Goal: Task Accomplishment & Management: Use online tool/utility

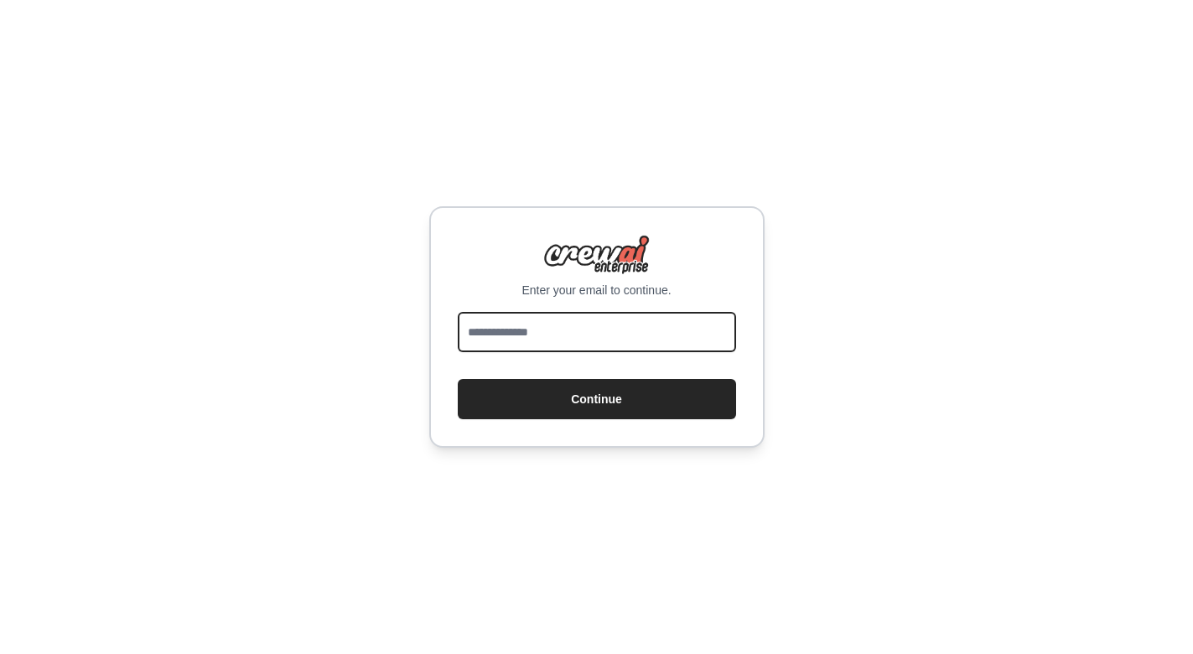
click at [553, 330] on input "email" at bounding box center [597, 332] width 278 height 40
type input "**********"
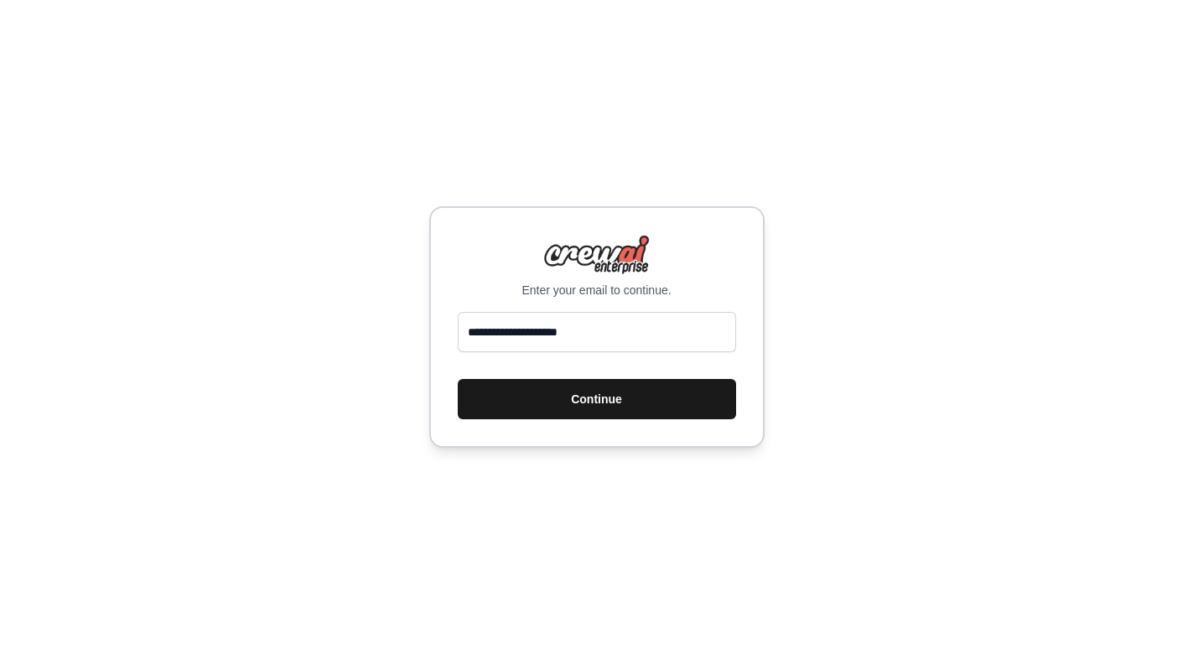
click at [589, 408] on button "Continue" at bounding box center [597, 399] width 278 height 40
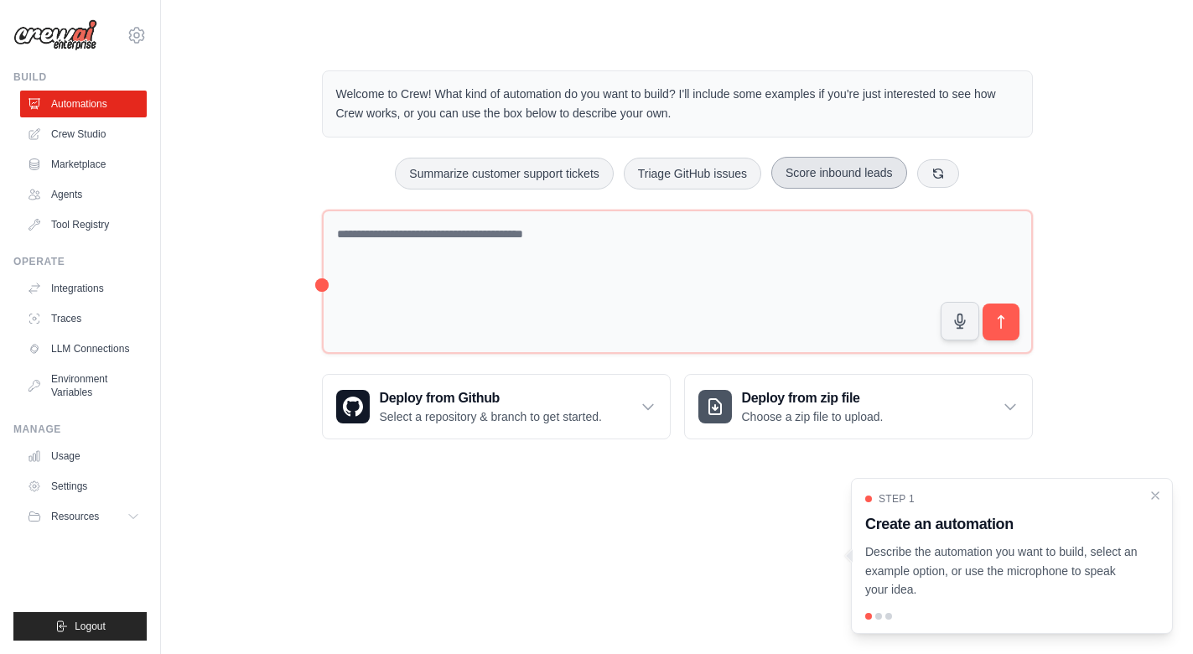
click at [867, 174] on button "Score inbound leads" at bounding box center [839, 173] width 136 height 32
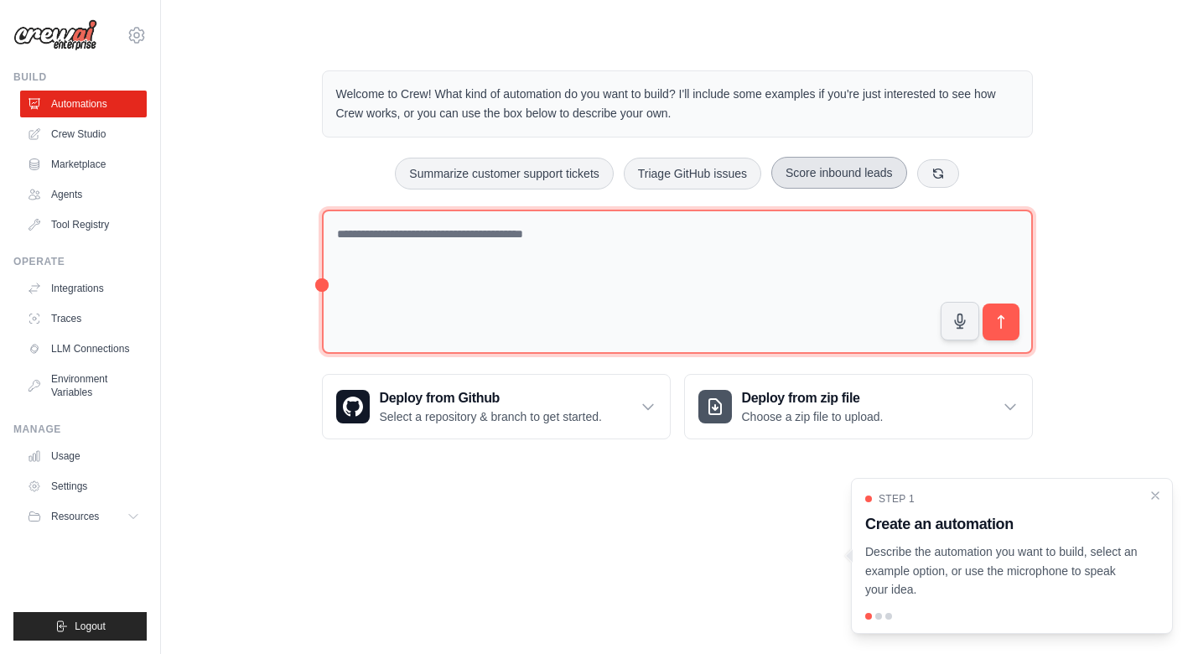
type textarea "**********"
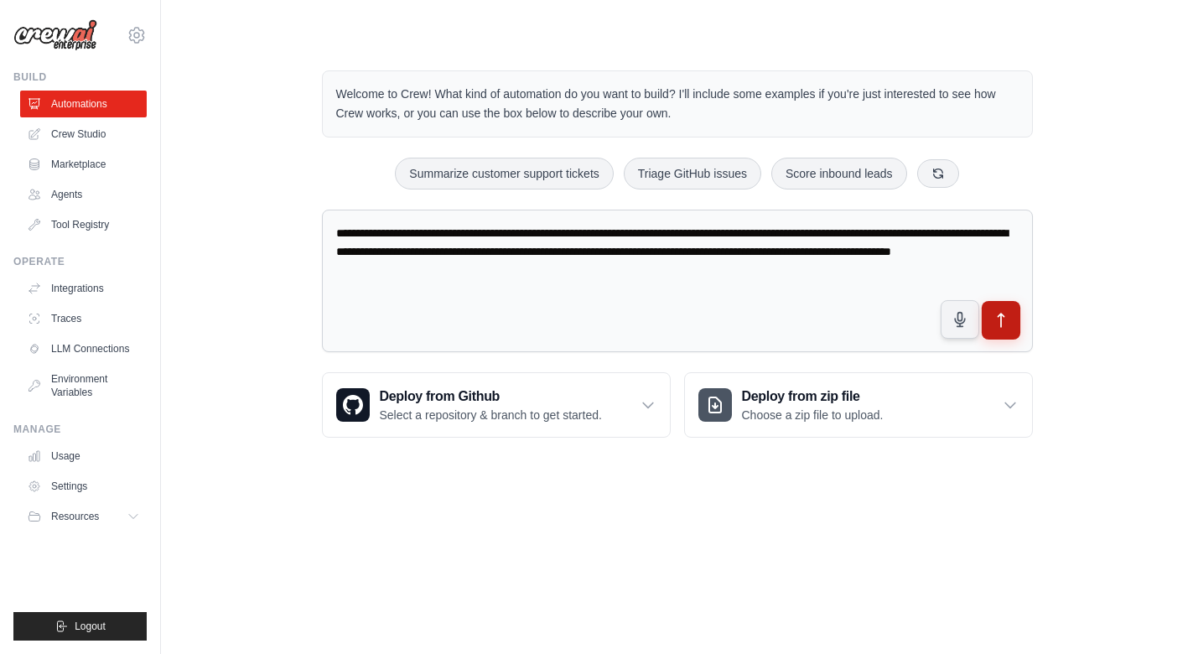
click at [1004, 327] on icon "submit" at bounding box center [1001, 321] width 18 height 18
click at [71, 164] on link "Marketplace" at bounding box center [85, 164] width 127 height 27
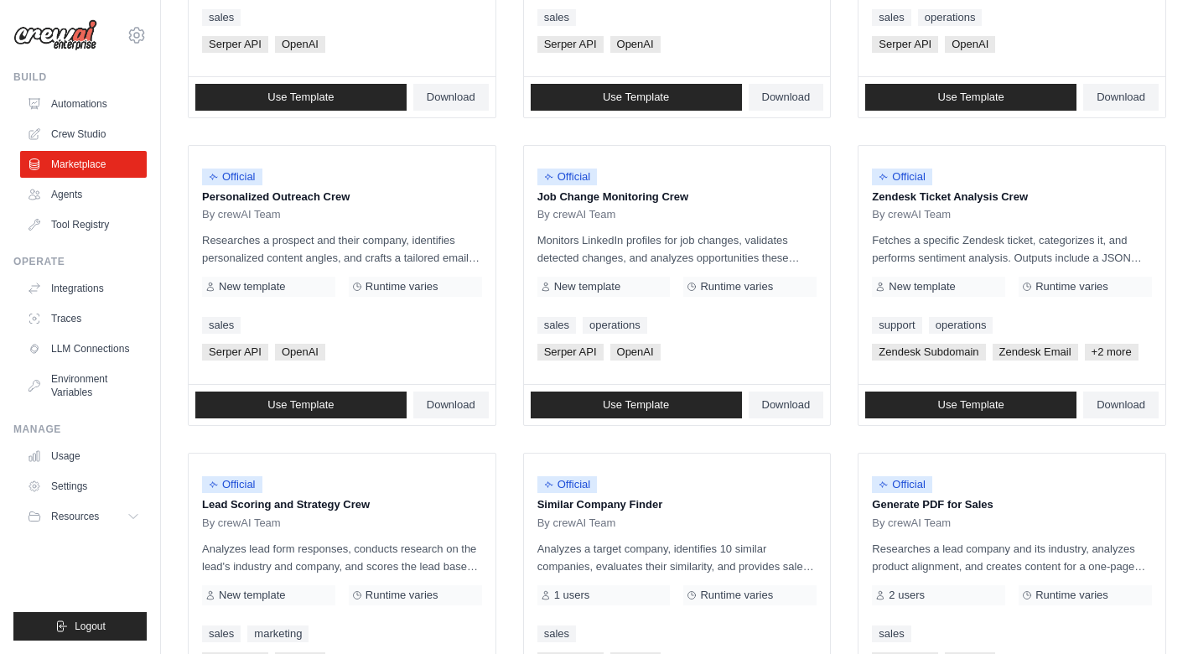
scroll to position [701, 0]
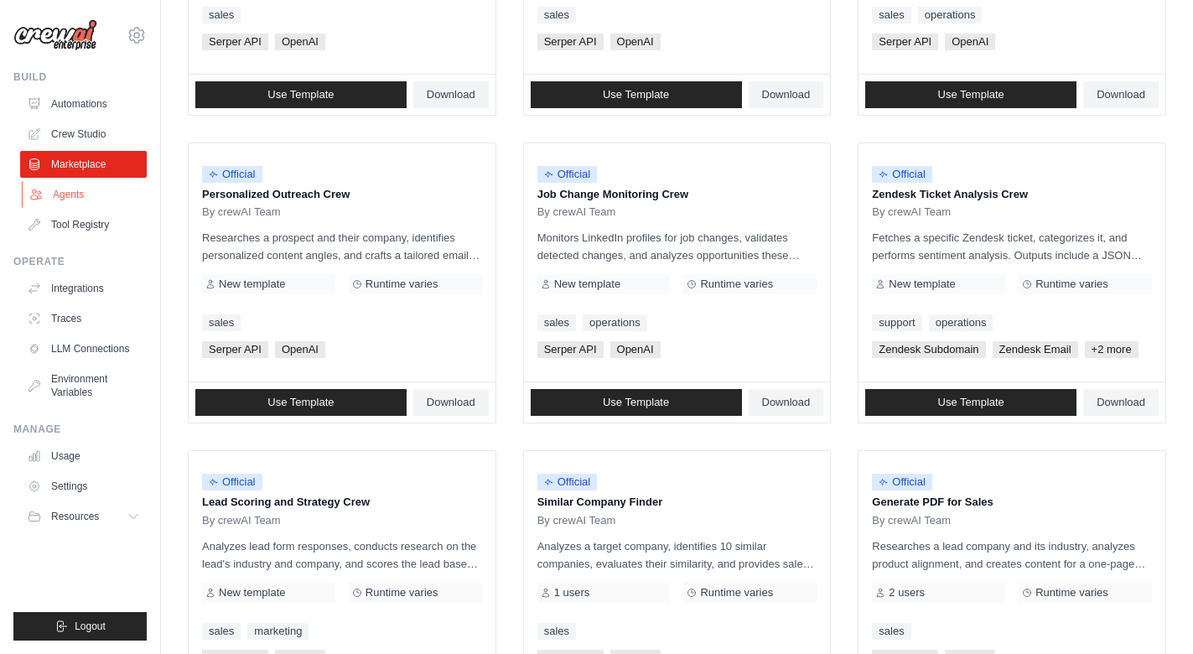
click at [74, 194] on link "Agents" at bounding box center [85, 194] width 127 height 27
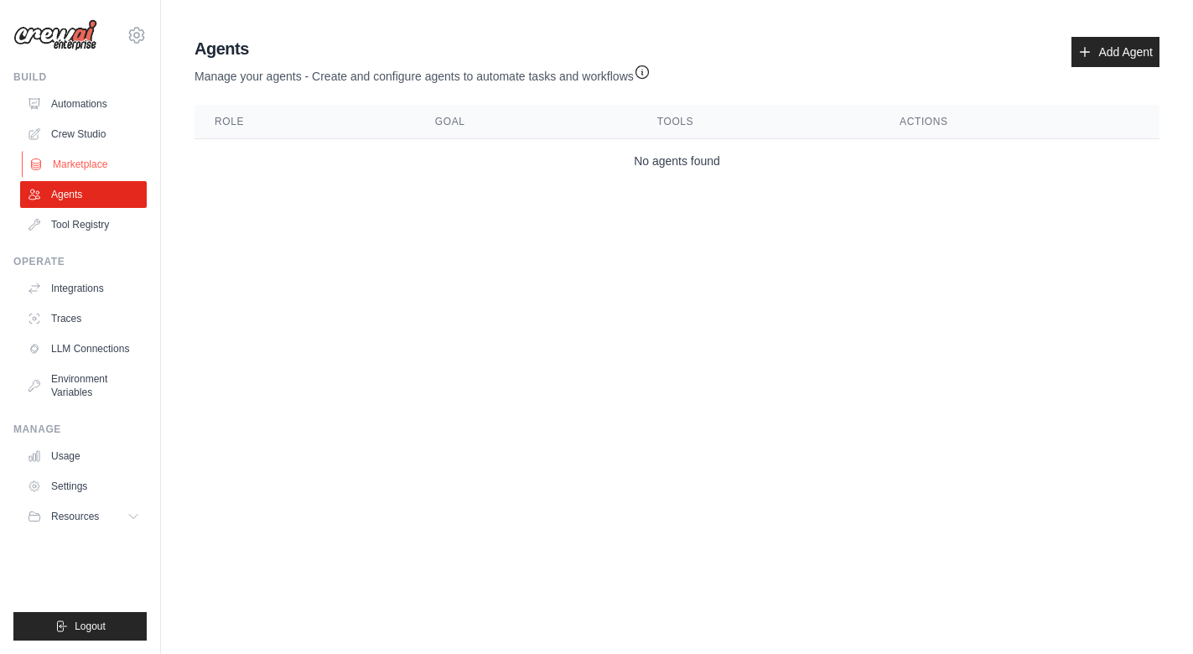
click at [66, 164] on link "Marketplace" at bounding box center [85, 164] width 127 height 27
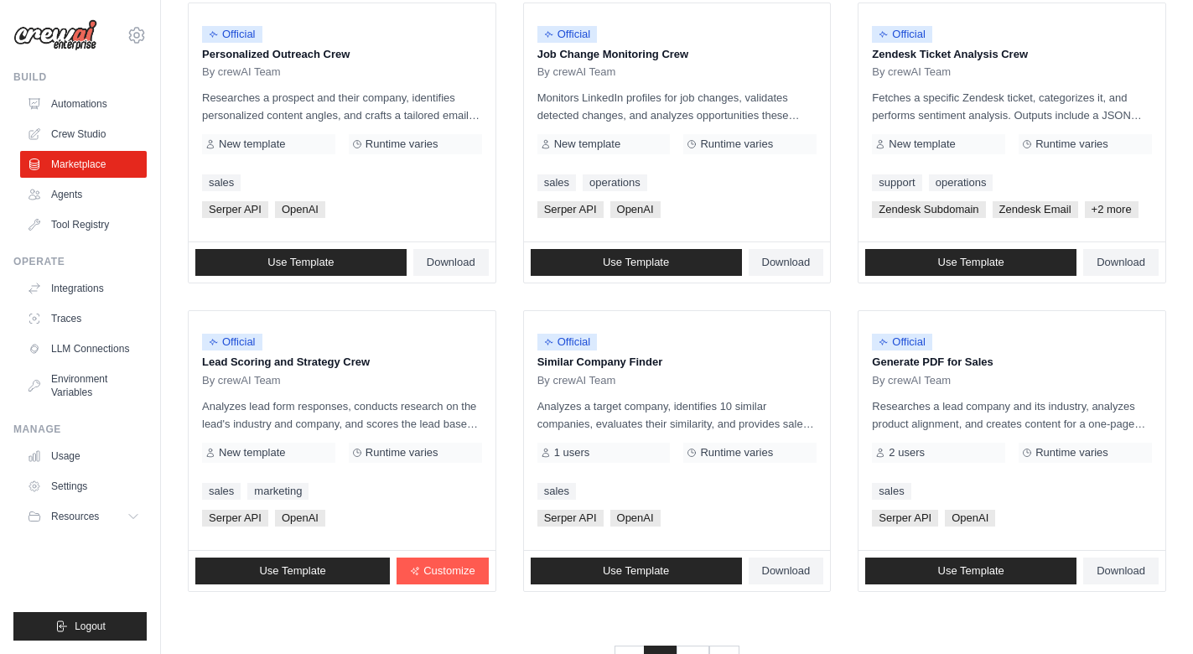
scroll to position [900, 0]
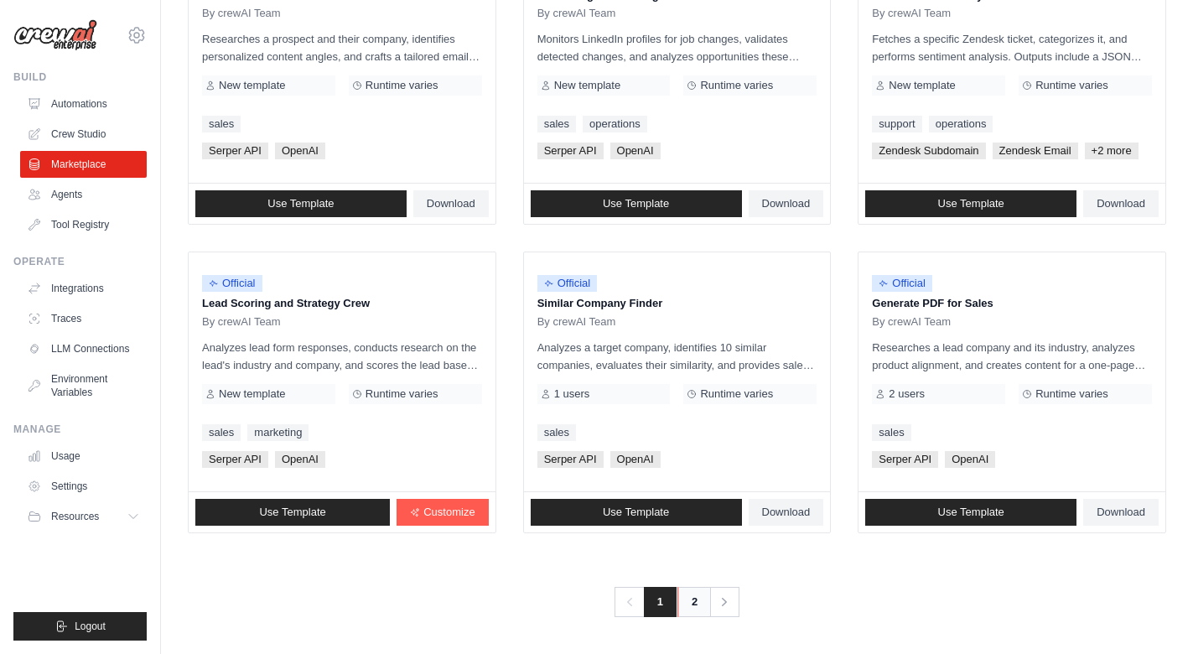
click at [692, 599] on link "2" at bounding box center [694, 602] width 34 height 30
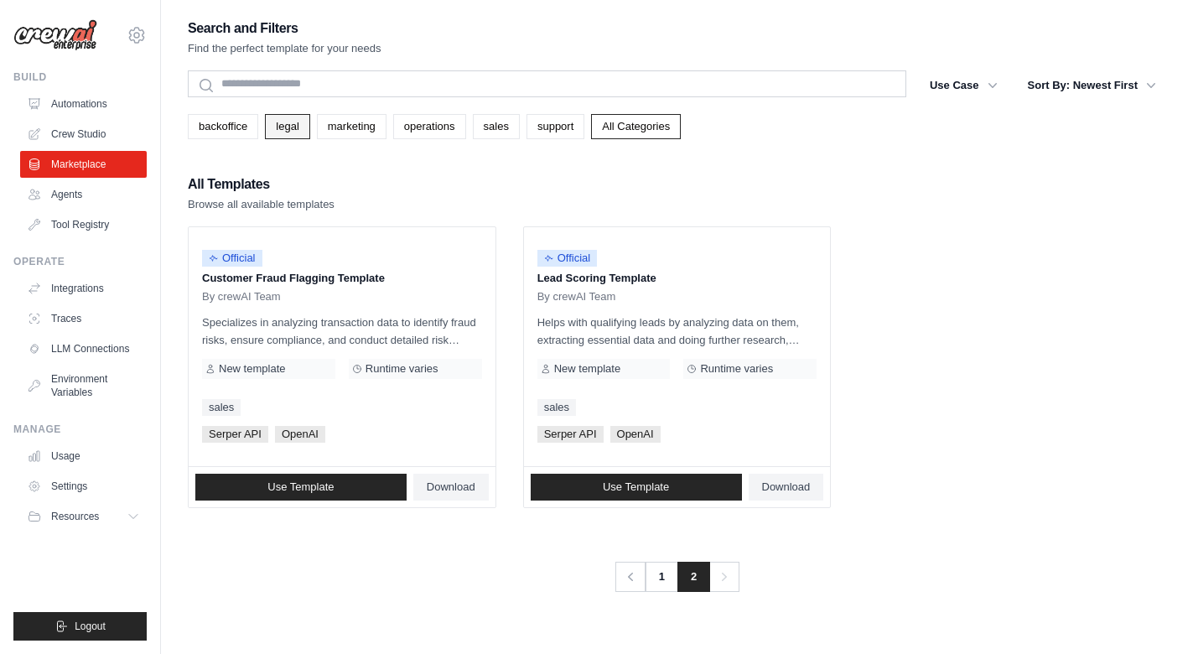
click at [283, 132] on link "legal" at bounding box center [287, 126] width 44 height 25
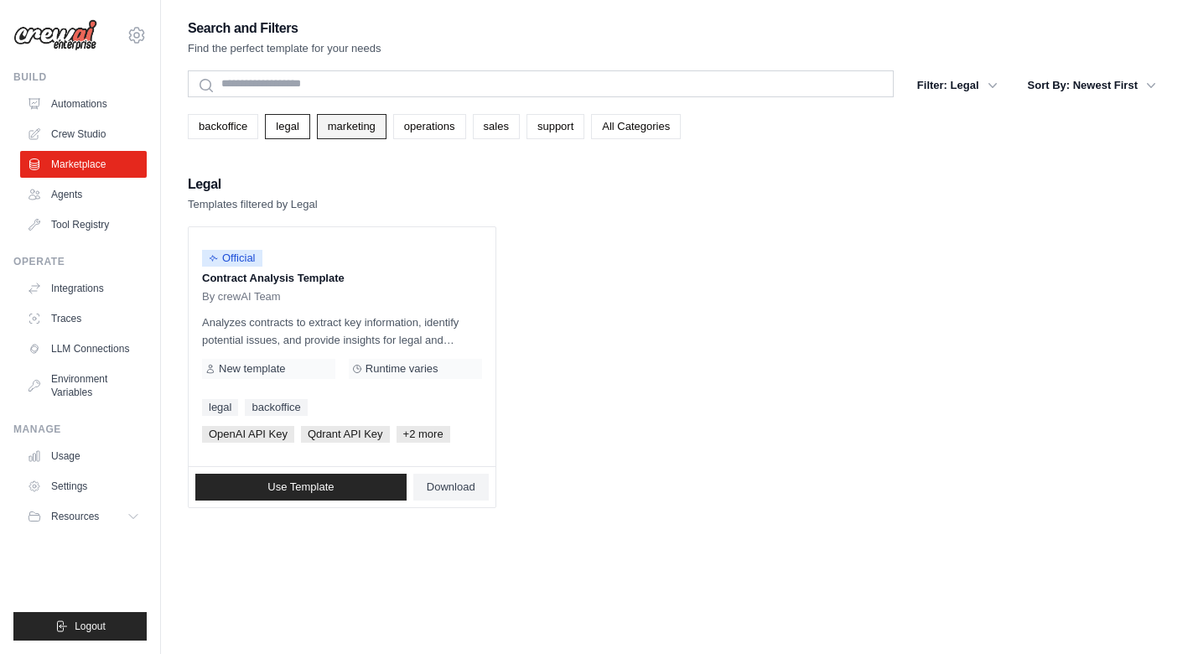
click at [343, 127] on link "marketing" at bounding box center [352, 126] width 70 height 25
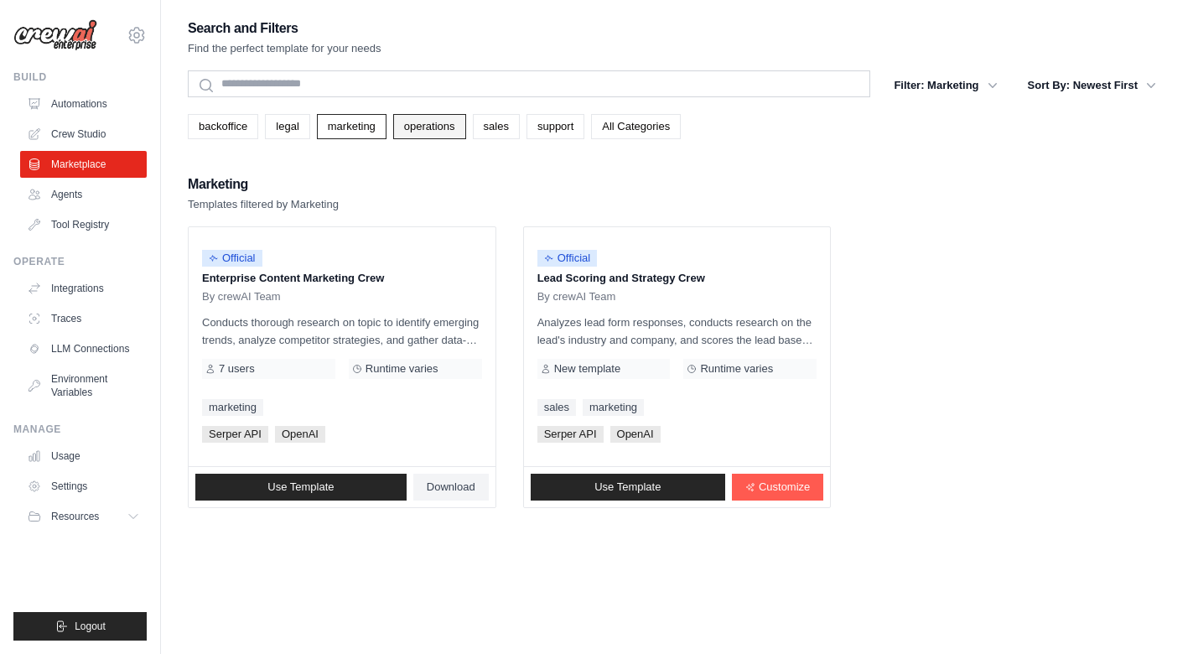
click at [428, 131] on link "operations" at bounding box center [429, 126] width 73 height 25
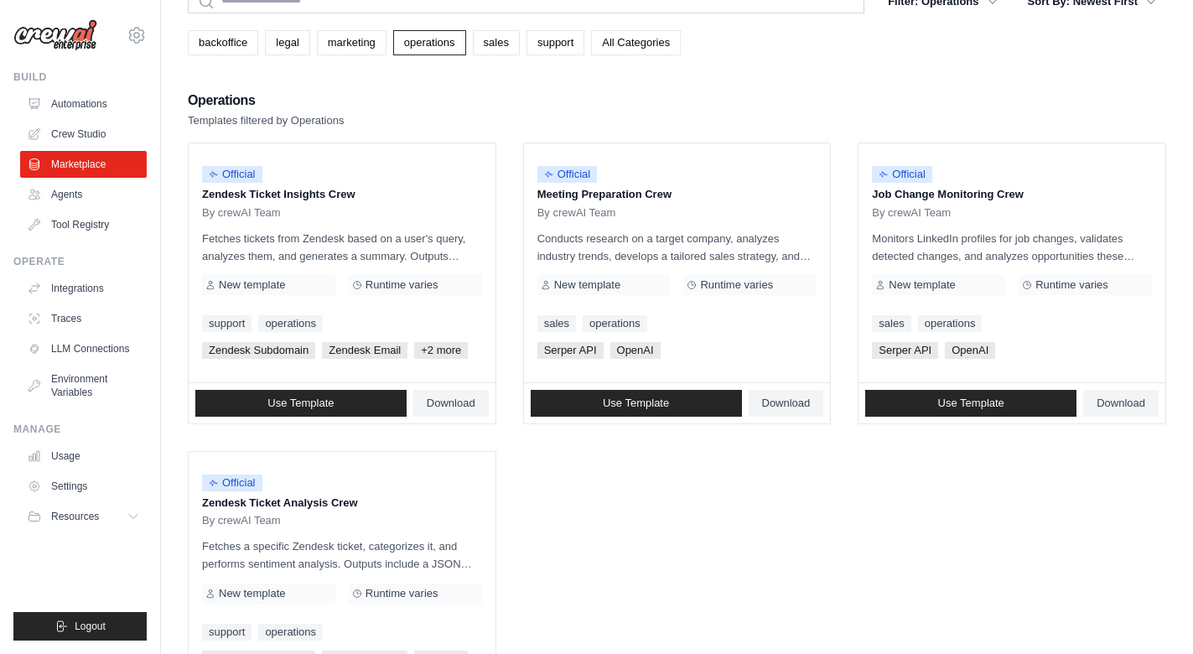
scroll to position [85, 0]
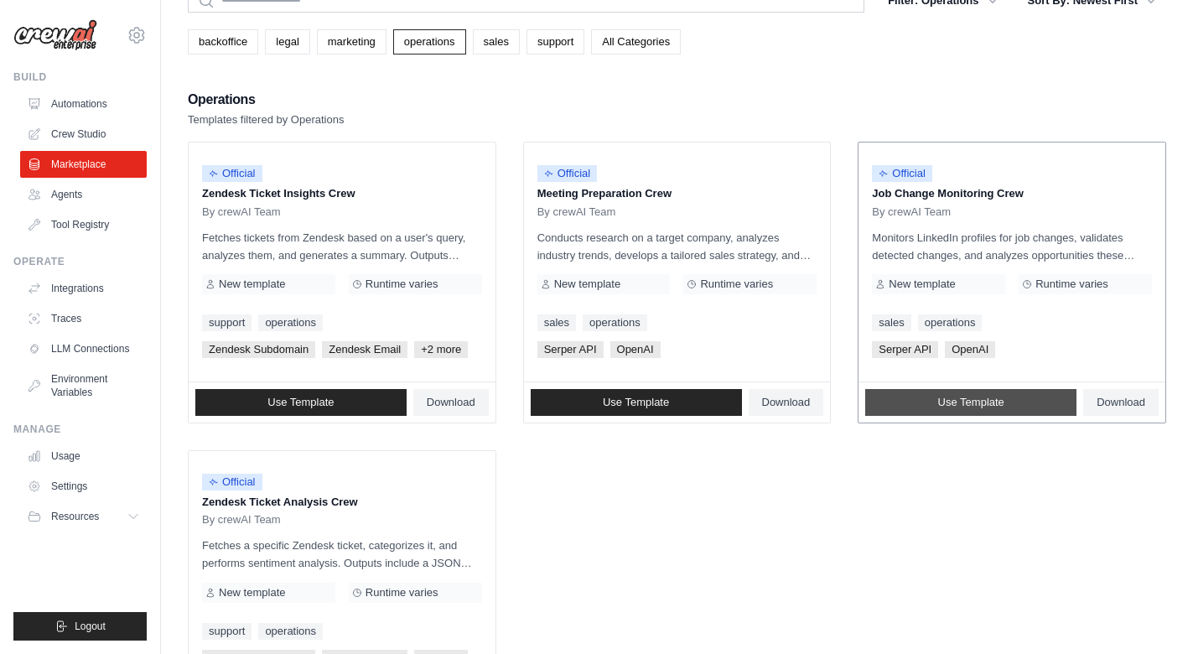
click at [972, 407] on span "Use Template" at bounding box center [971, 402] width 66 height 13
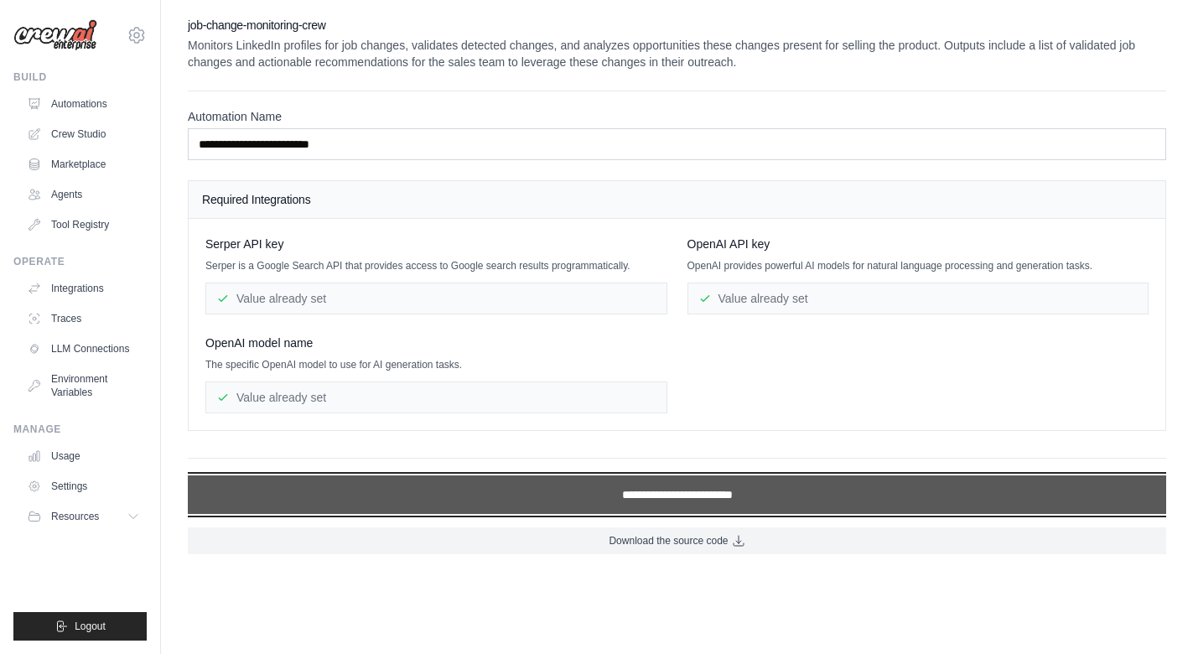
click at [630, 499] on input "**********" at bounding box center [677, 494] width 978 height 39
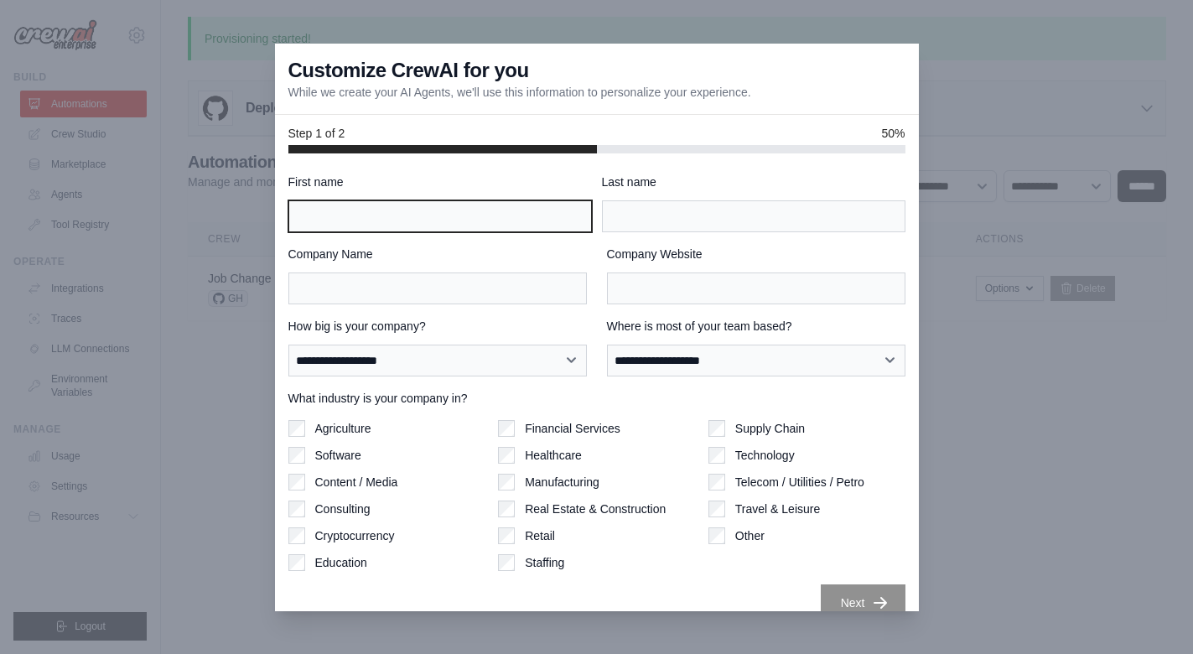
click at [364, 219] on input "First name" at bounding box center [440, 216] width 304 height 32
type input "******"
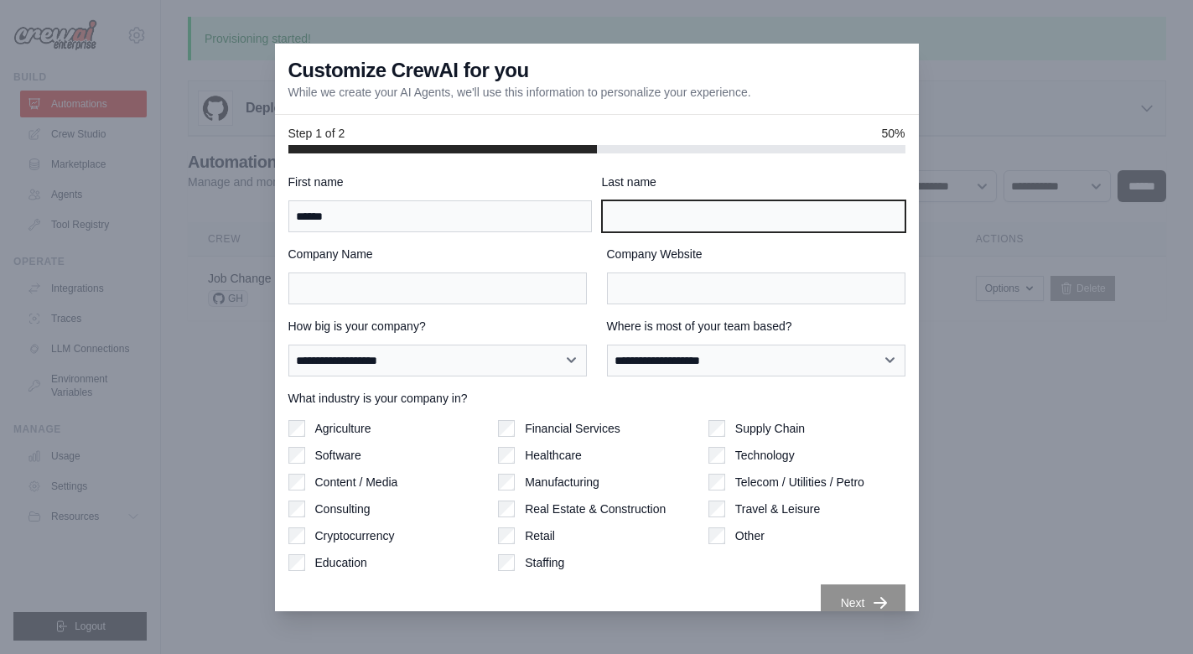
type input "****"
type input "**********"
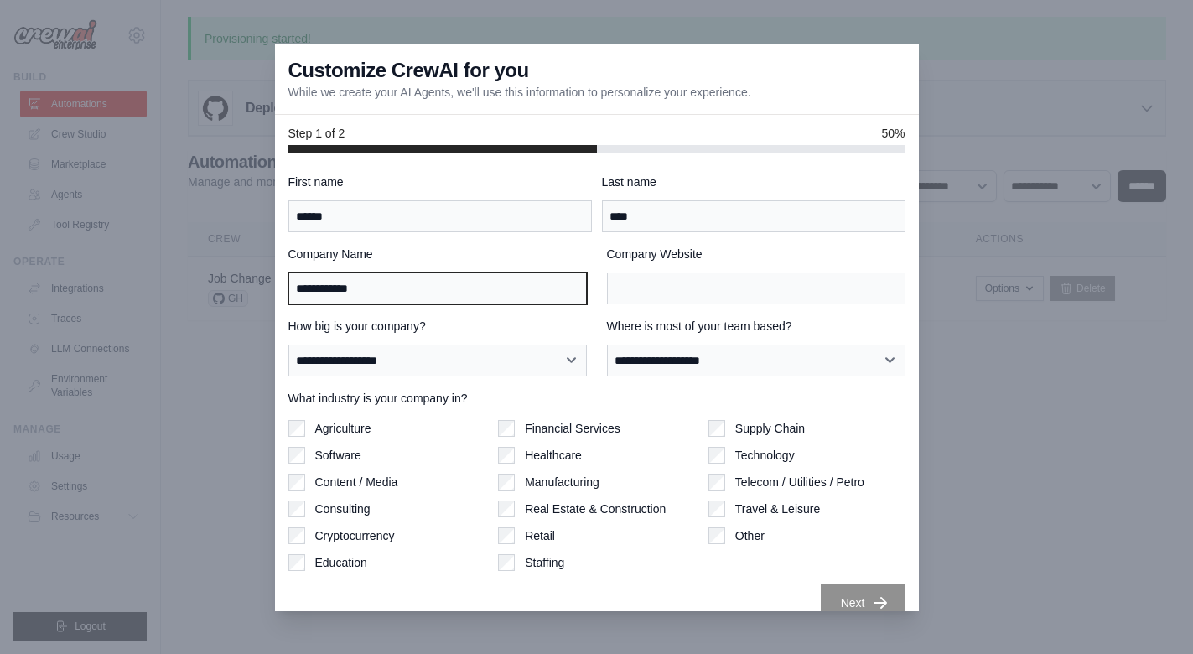
type input "**********"
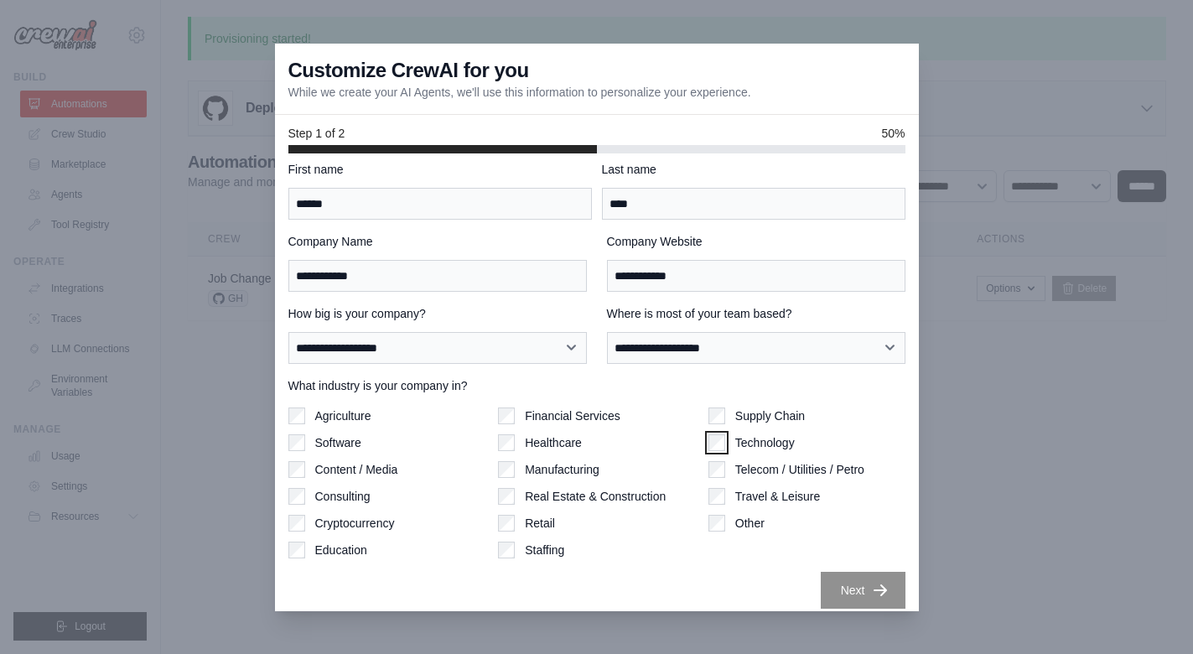
scroll to position [23, 0]
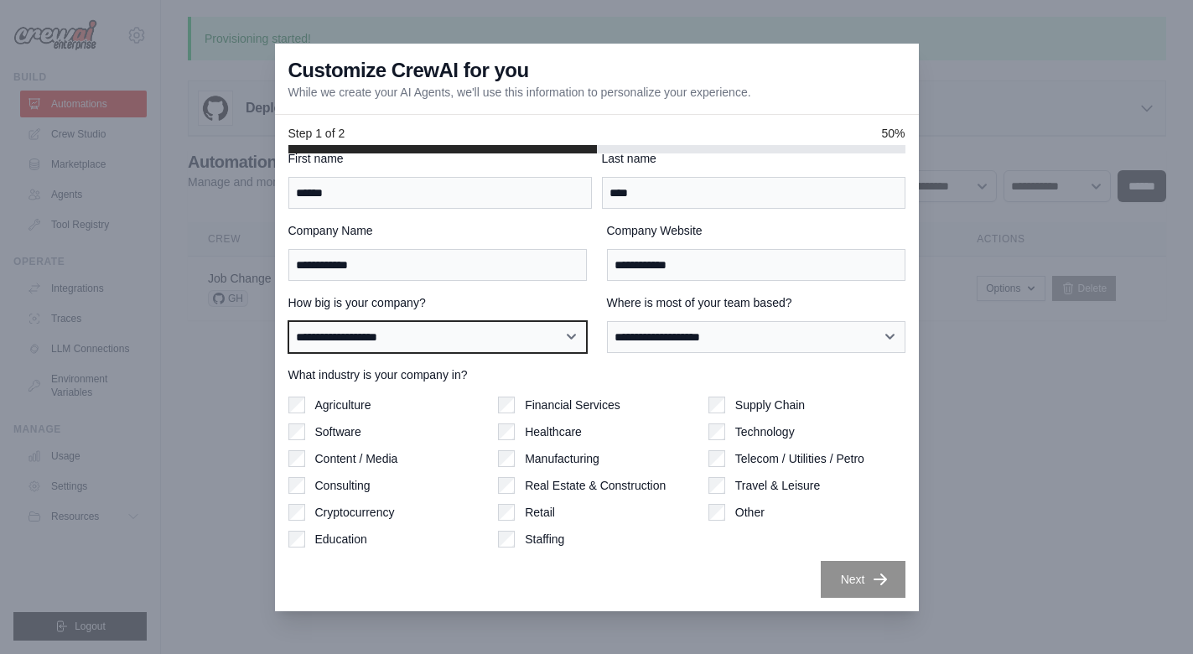
click at [532, 338] on select "**********" at bounding box center [437, 337] width 298 height 32
select select "**********"
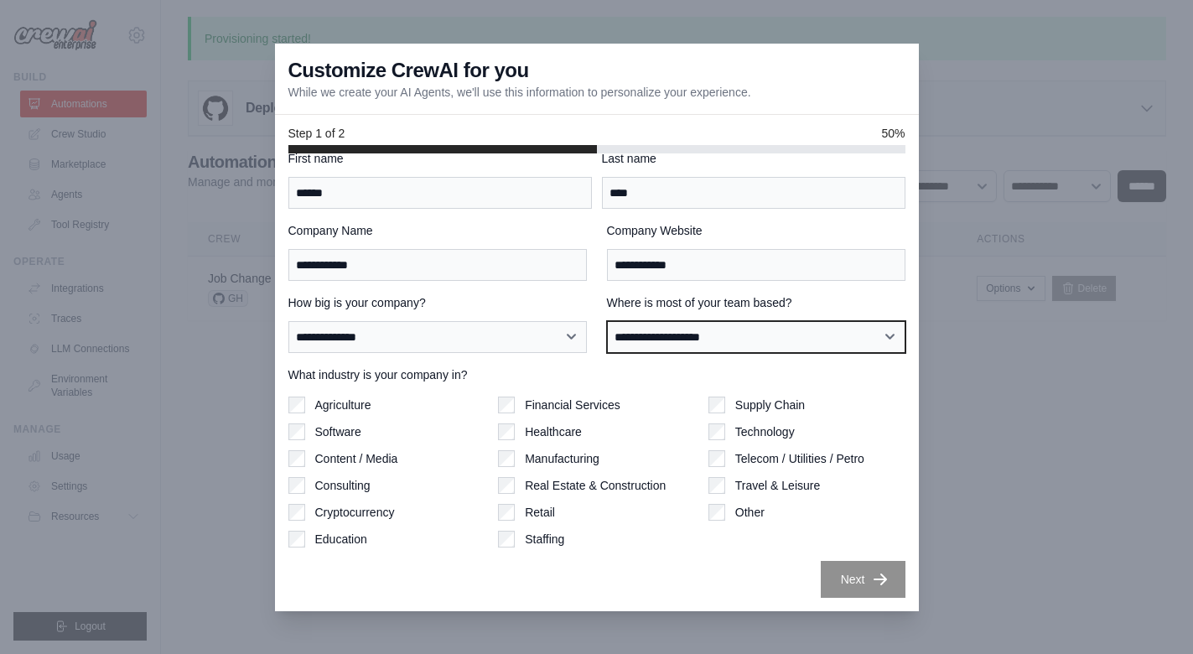
click at [688, 345] on select "**********" at bounding box center [756, 337] width 298 height 32
select select "**********"
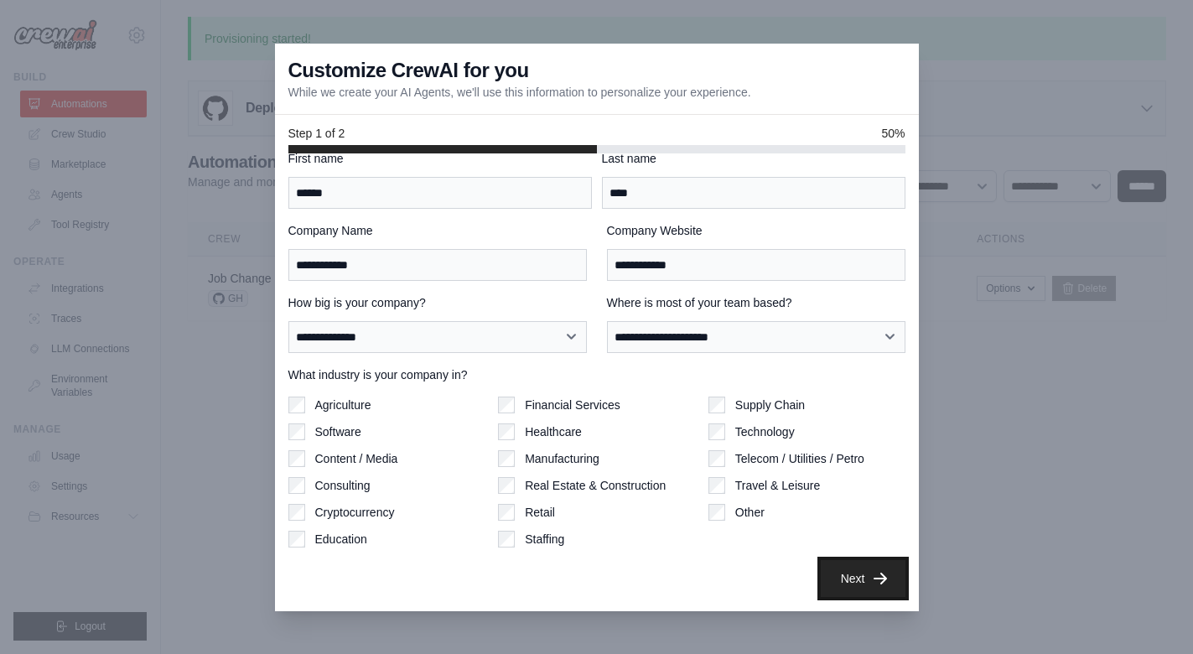
click at [877, 585] on icon "button" at bounding box center [880, 578] width 17 height 17
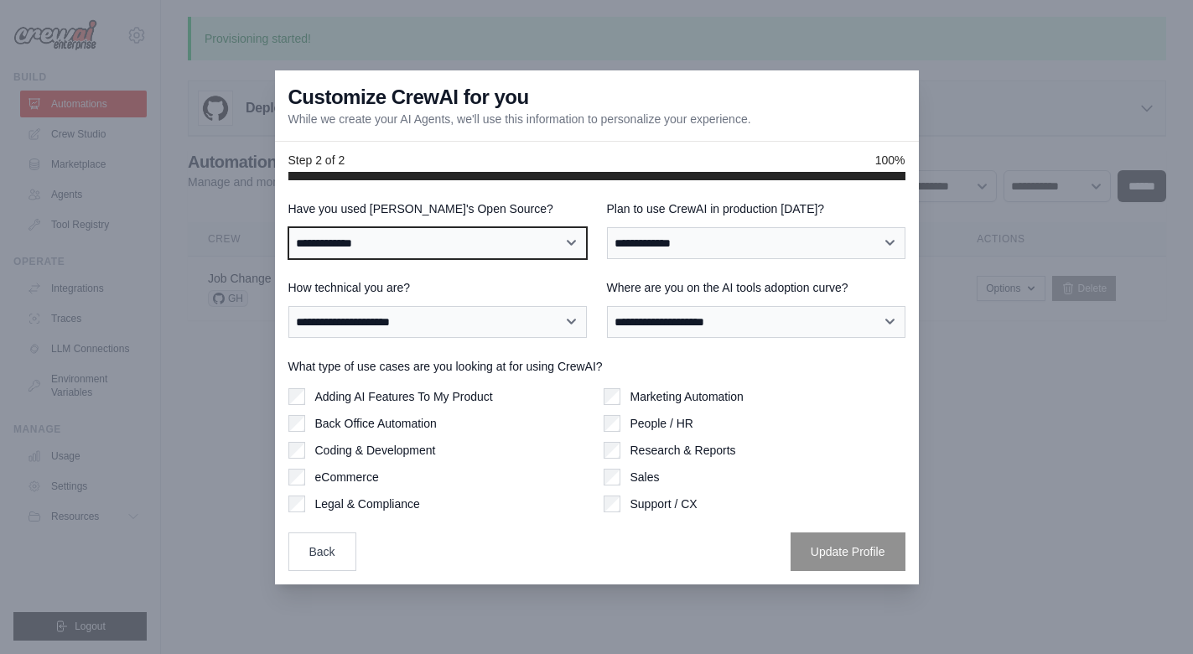
click at [514, 243] on select "**********" at bounding box center [437, 243] width 298 height 32
select select "**"
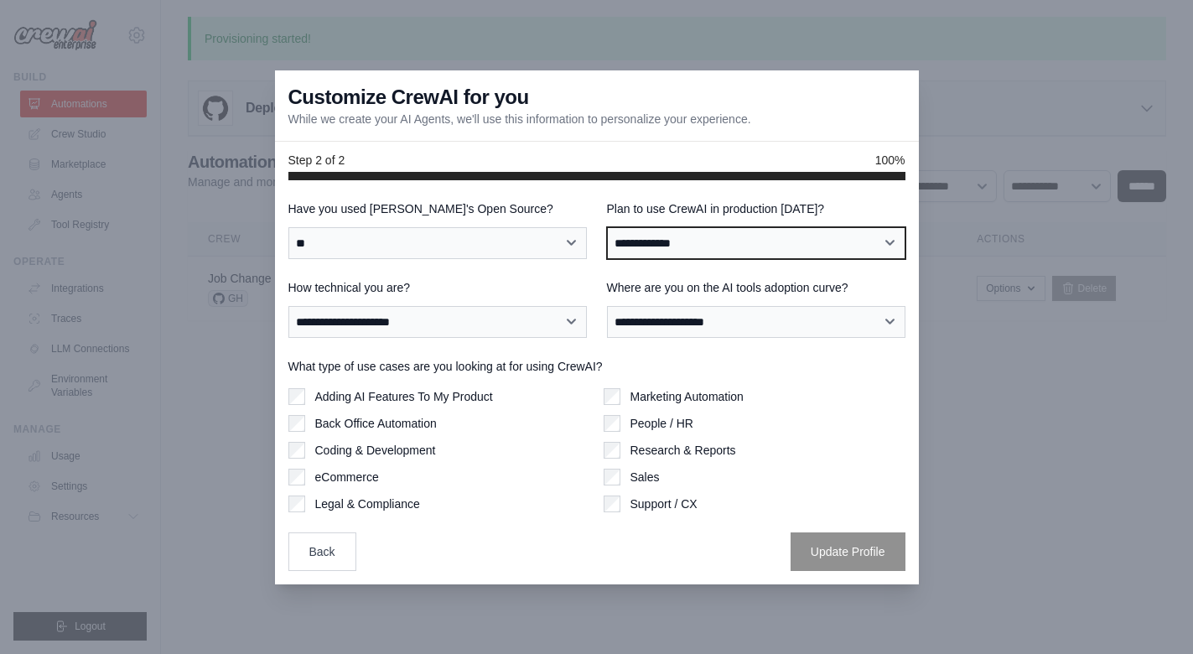
click at [698, 242] on select "**********" at bounding box center [756, 243] width 298 height 32
select select "****"
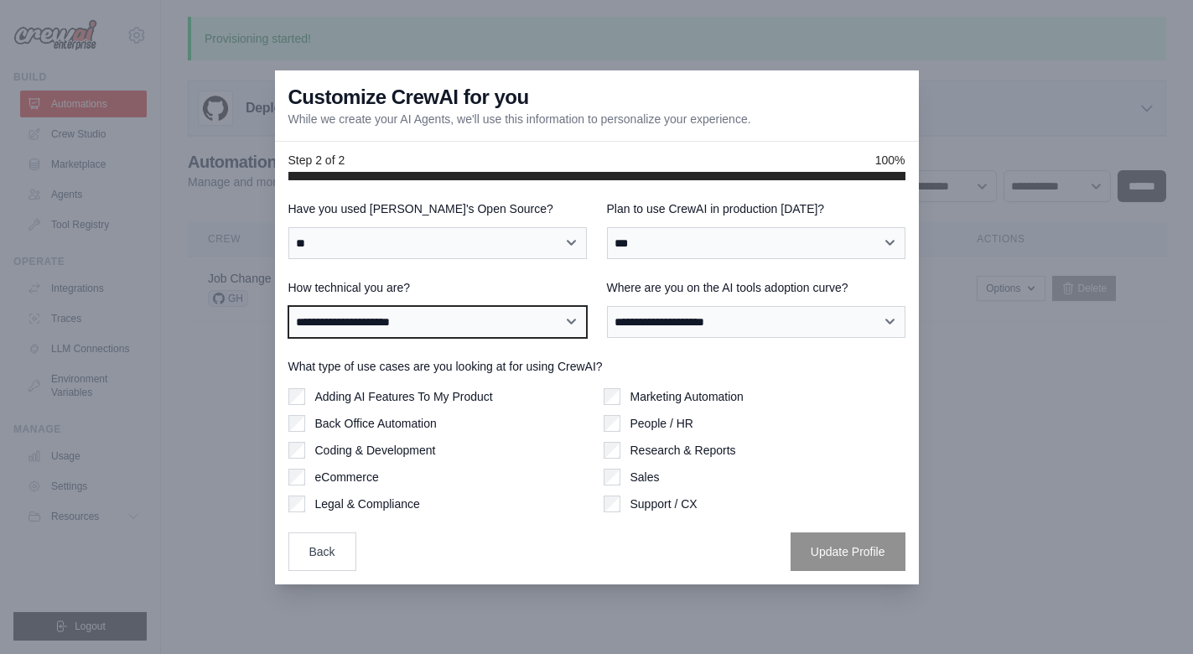
click at [567, 326] on select "**********" at bounding box center [437, 322] width 298 height 32
select select "**********"
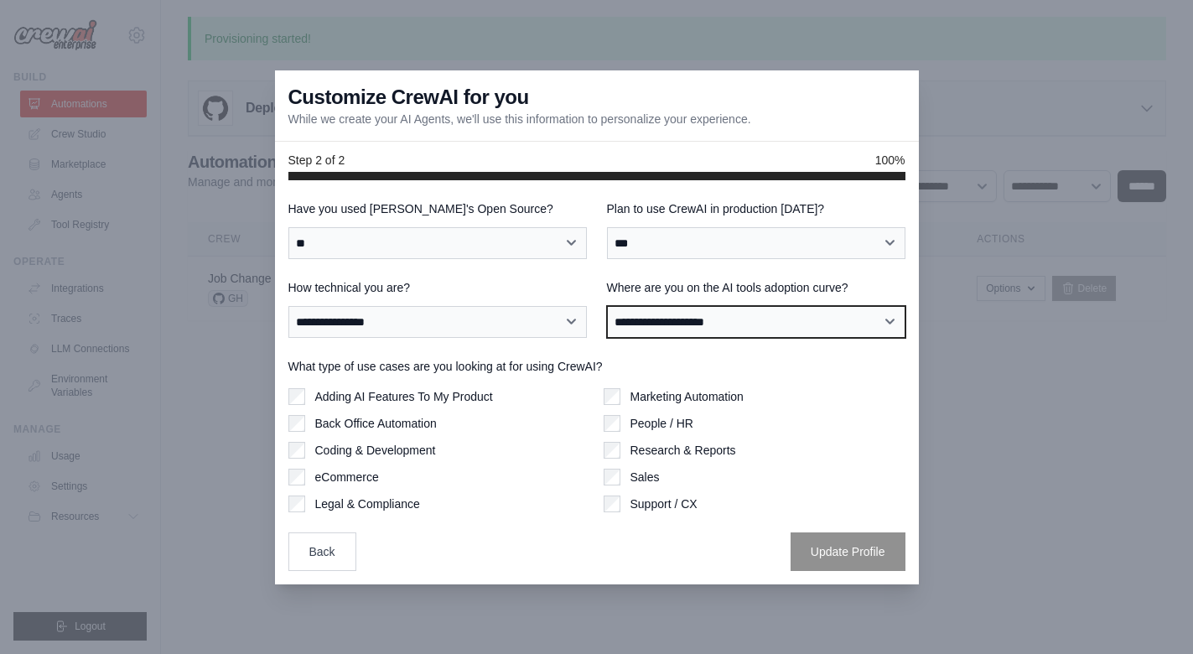
click at [688, 321] on select "**********" at bounding box center [756, 322] width 298 height 32
select select "**********"
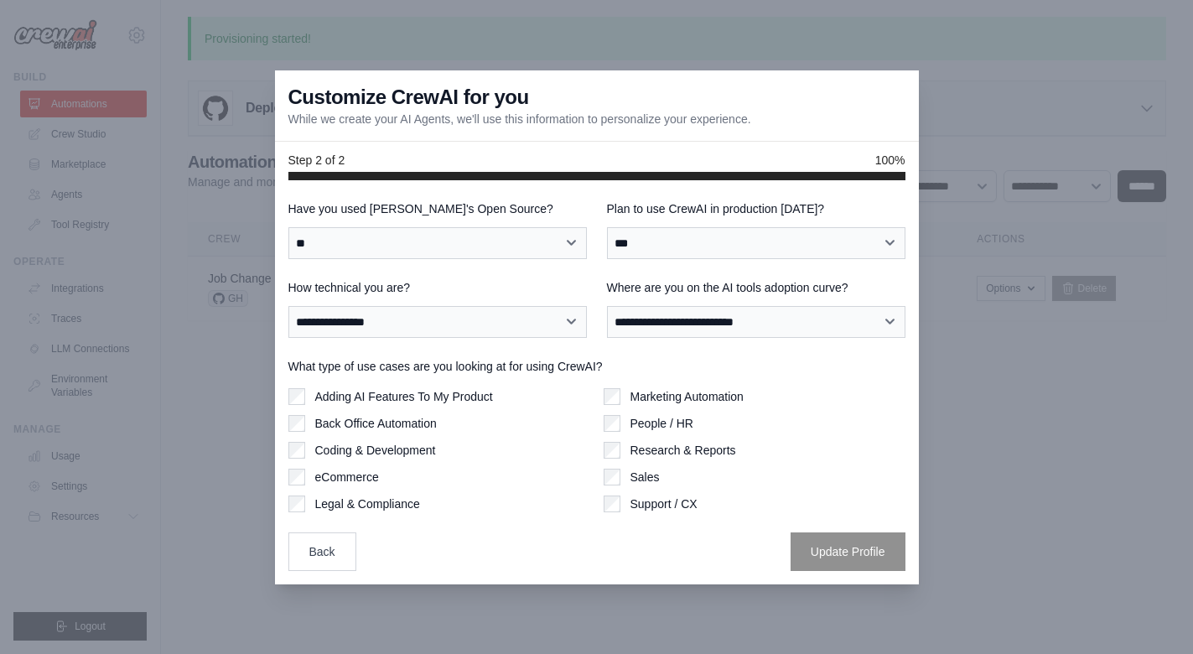
click at [346, 419] on label "Back Office Automation" at bounding box center [376, 423] width 122 height 17
click at [867, 543] on button "Update Profile" at bounding box center [848, 551] width 115 height 39
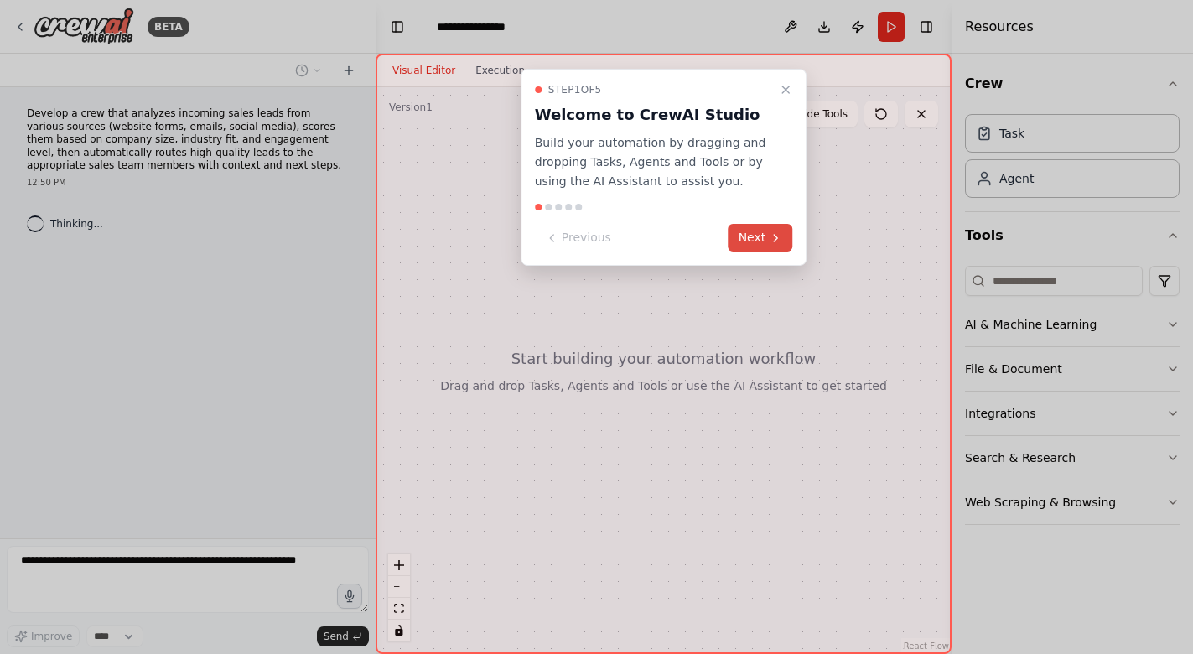
click at [744, 244] on button "Next" at bounding box center [761, 238] width 65 height 28
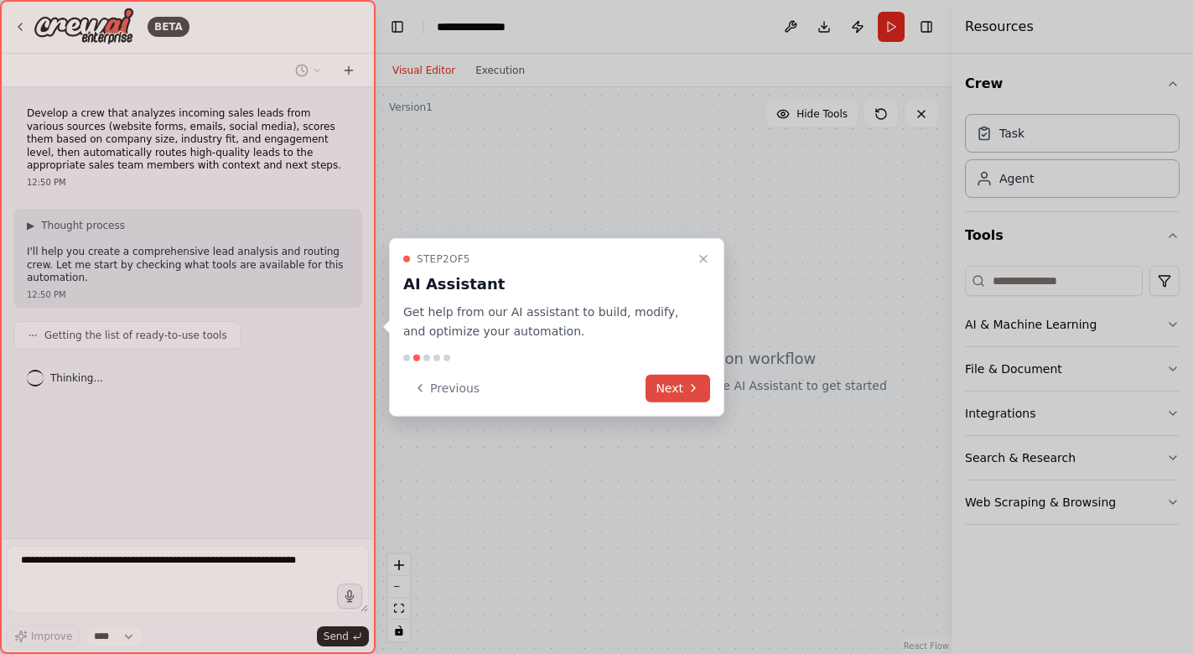
click at [672, 387] on button "Next" at bounding box center [678, 388] width 65 height 28
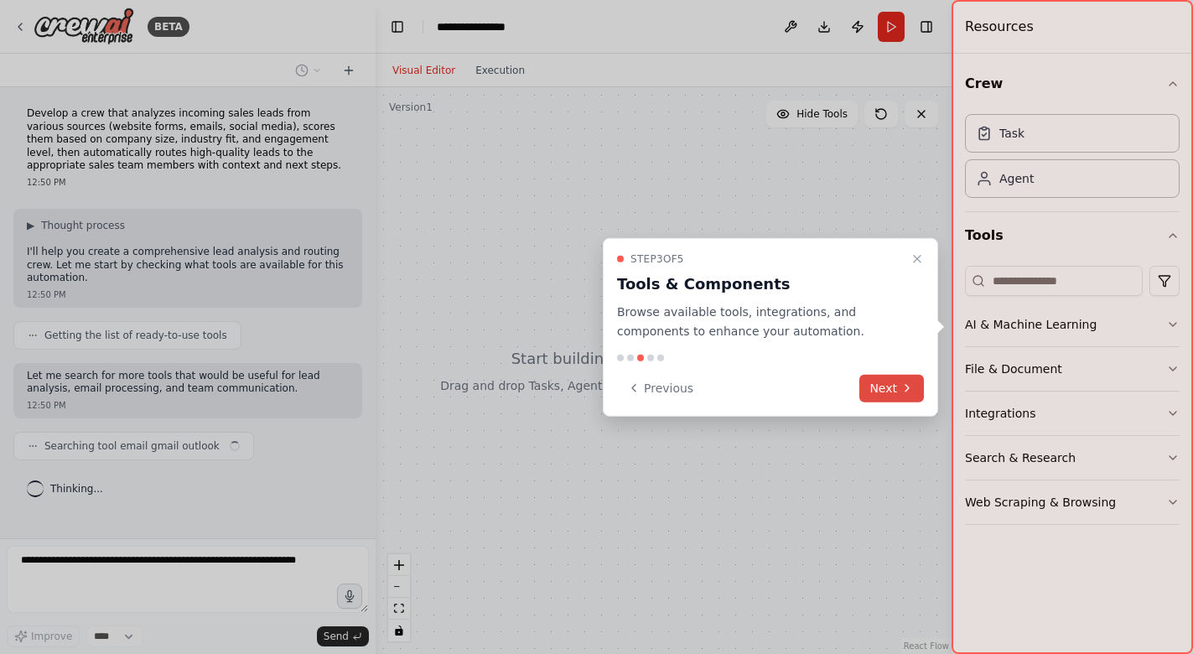
click at [897, 381] on button "Next" at bounding box center [891, 388] width 65 height 28
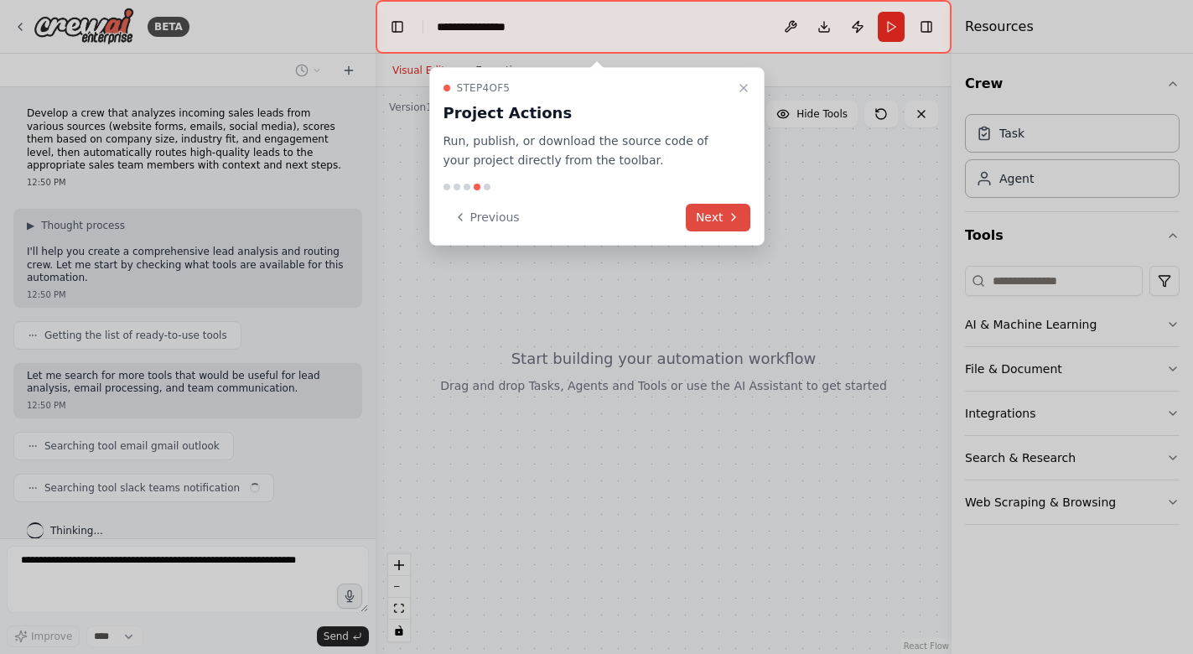
scroll to position [20, 0]
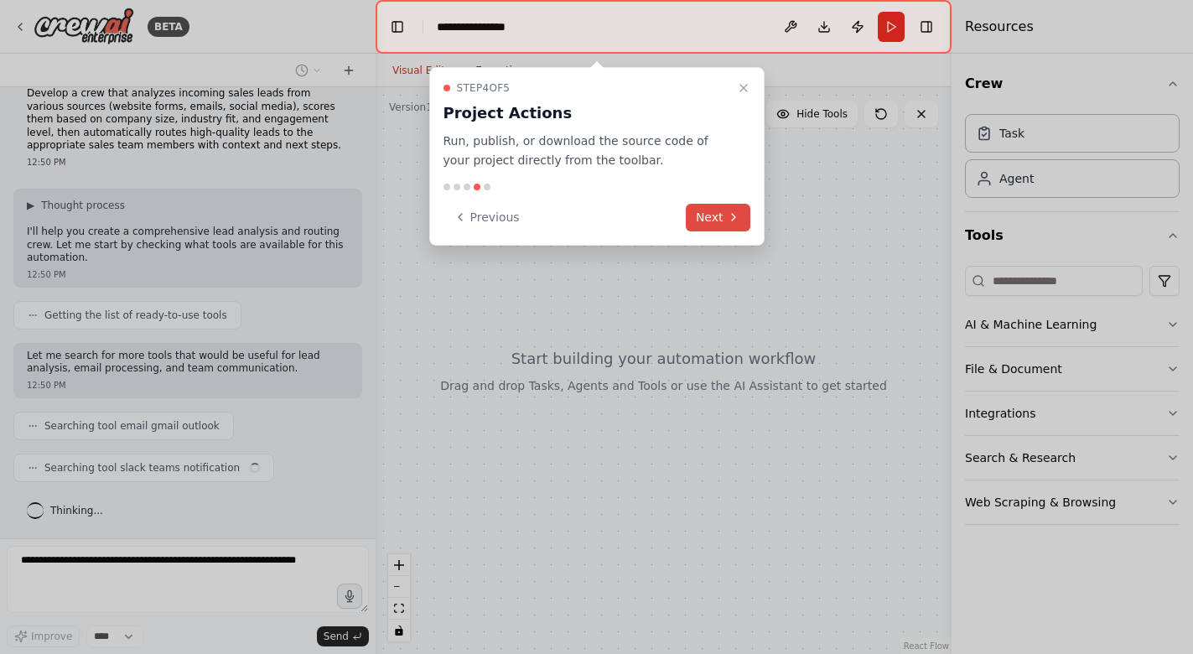
click at [728, 221] on icon at bounding box center [733, 216] width 13 height 13
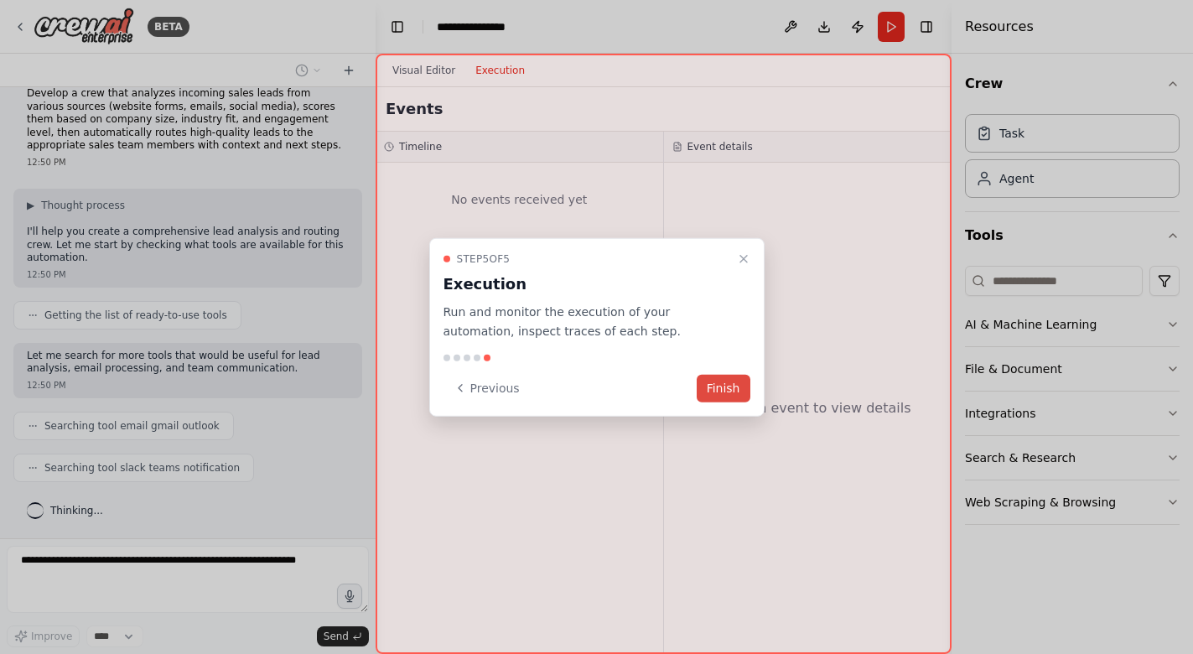
click at [722, 396] on button "Finish" at bounding box center [724, 388] width 54 height 28
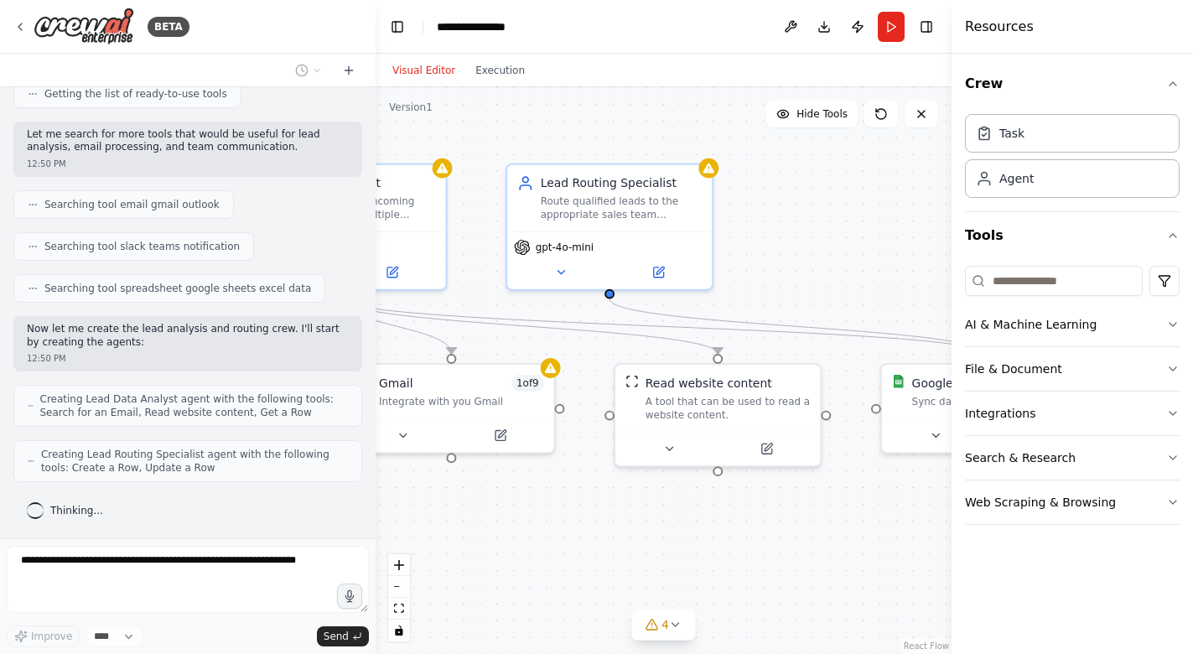
scroll to position [297, 0]
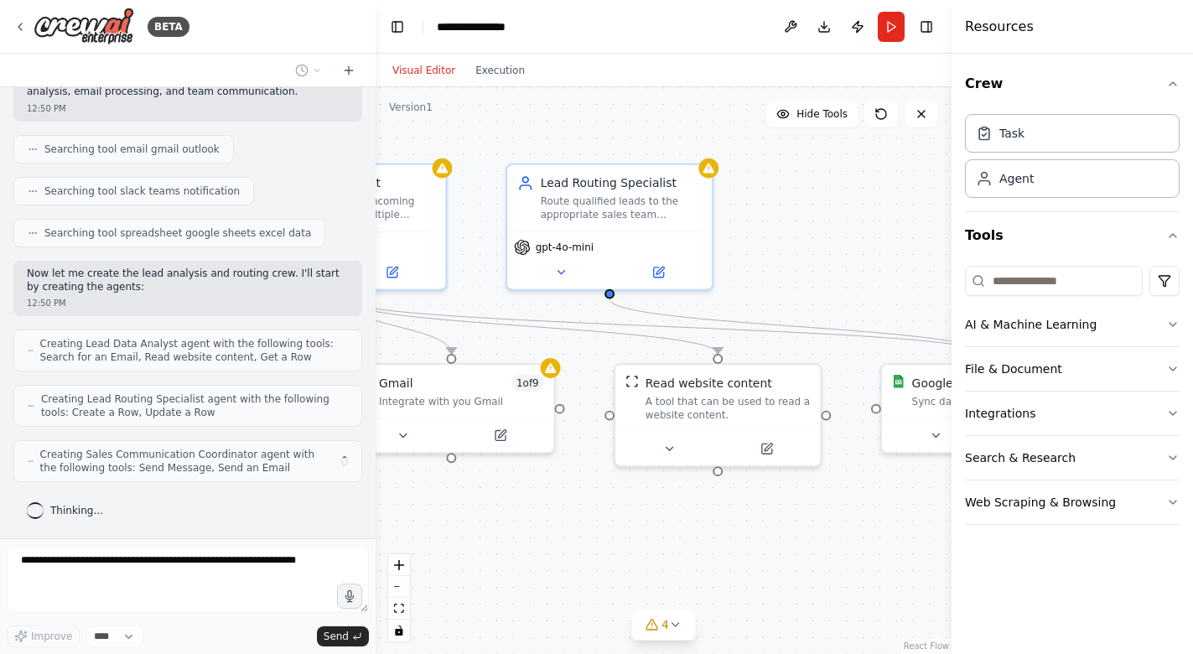
drag, startPoint x: 797, startPoint y: 503, endPoint x: 575, endPoint y: 493, distance: 222.4
click at [575, 493] on div ".deletable-edge-delete-btn { width: 20px; height: 20px; border: 0px solid #ffff…" at bounding box center [664, 370] width 576 height 567
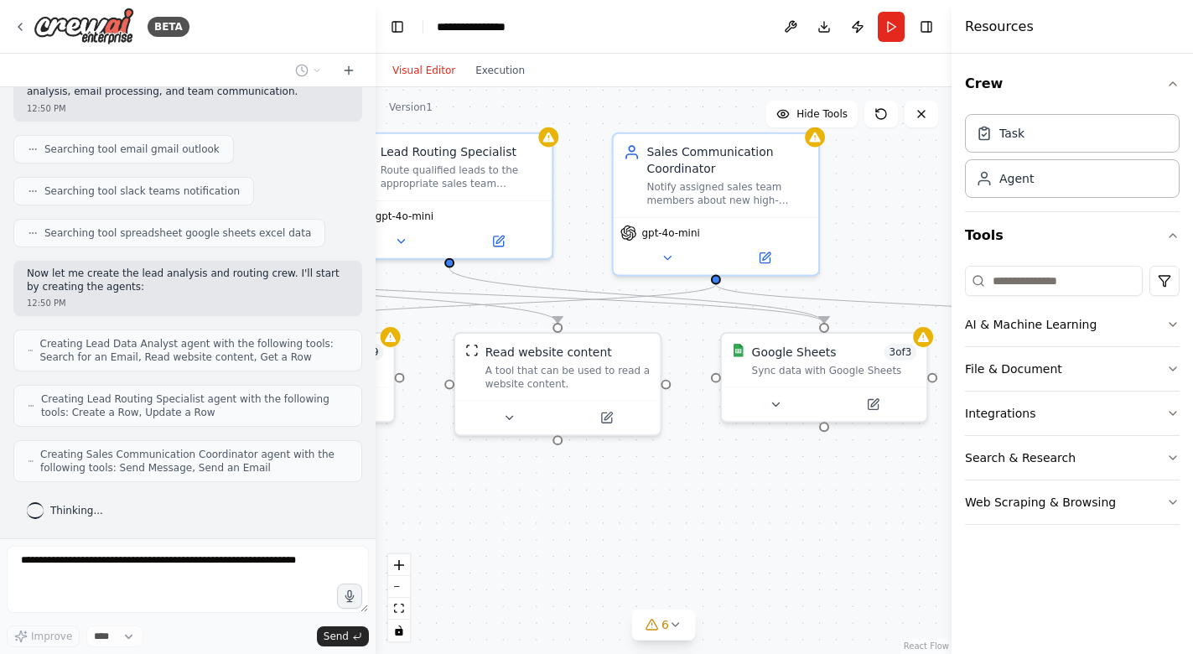
drag, startPoint x: 802, startPoint y: 560, endPoint x: 641, endPoint y: 529, distance: 163.9
click at [640, 529] on div ".deletable-edge-delete-btn { width: 20px; height: 20px; border: 0px solid #ffff…" at bounding box center [664, 370] width 576 height 567
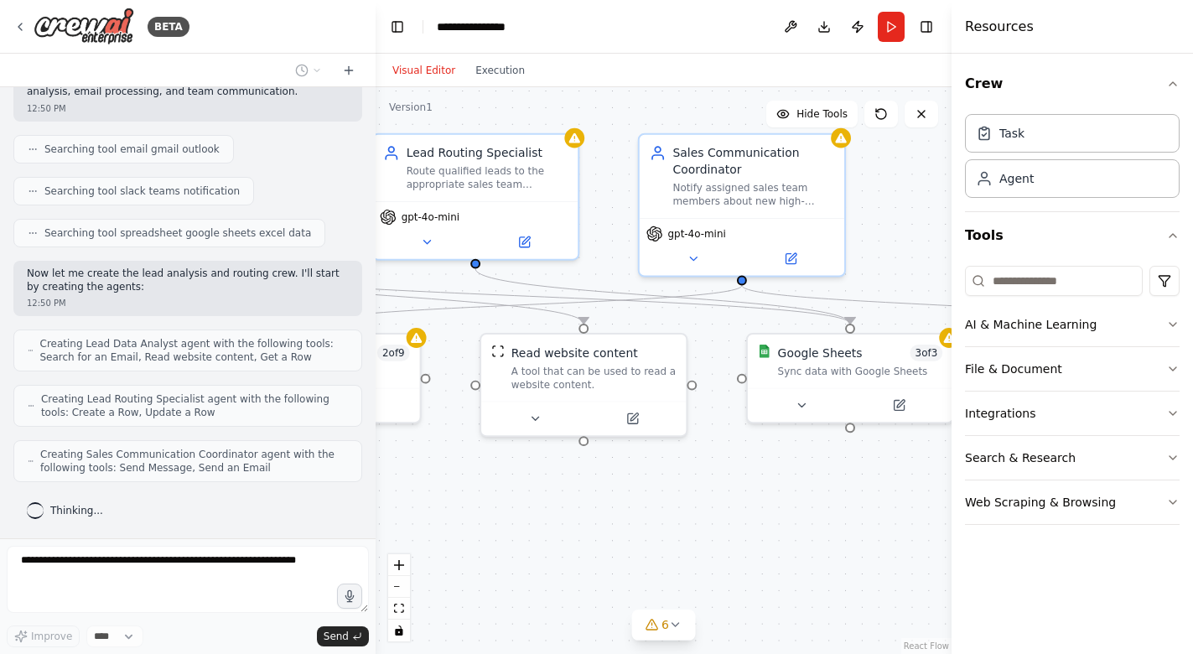
drag, startPoint x: 783, startPoint y: 530, endPoint x: 811, endPoint y: 531, distance: 27.7
click at [811, 531] on div ".deletable-edge-delete-btn { width: 20px; height: 20px; border: 0px solid #ffff…" at bounding box center [664, 370] width 576 height 567
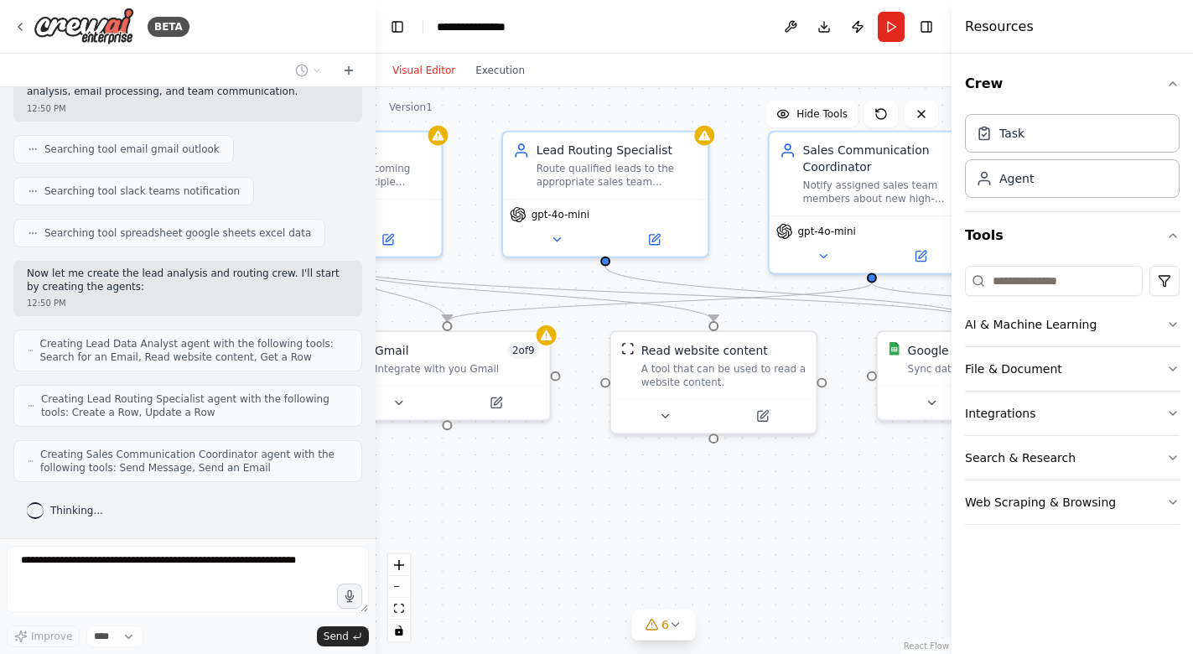
drag, startPoint x: 684, startPoint y: 526, endPoint x: 829, endPoint y: 526, distance: 145.0
click at [829, 526] on div ".deletable-edge-delete-btn { width: 20px; height: 20px; border: 0px solid #ffff…" at bounding box center [664, 370] width 576 height 567
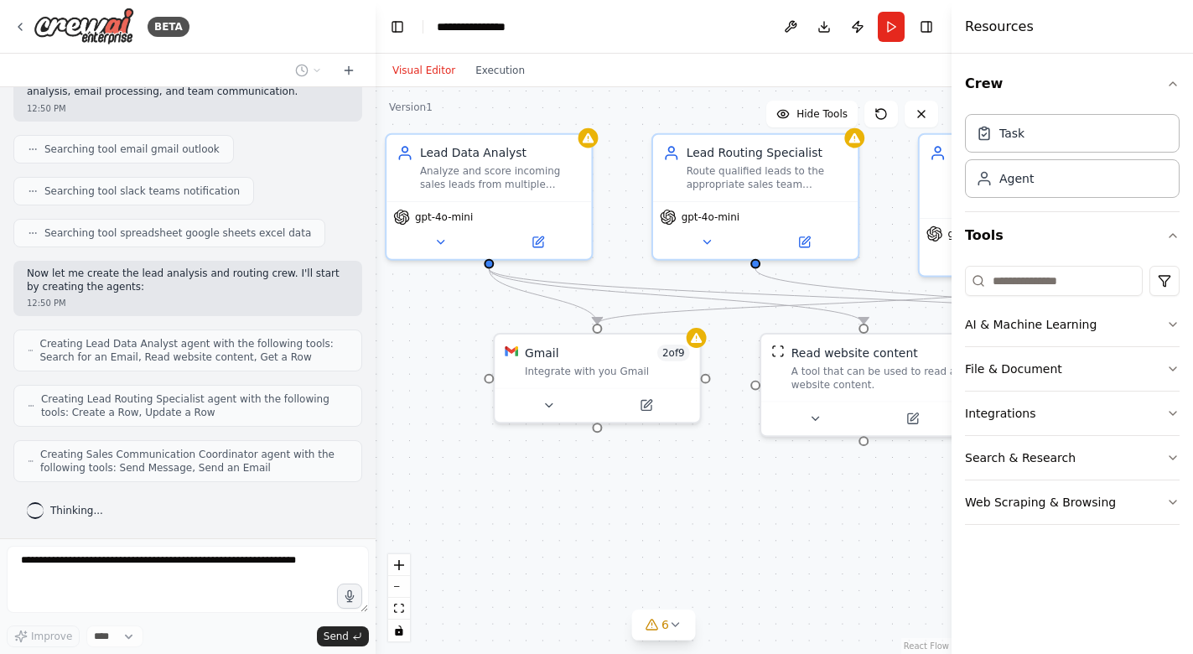
drag, startPoint x: 698, startPoint y: 511, endPoint x: 874, endPoint y: 511, distance: 176.1
click at [874, 511] on div ".deletable-edge-delete-btn { width: 20px; height: 20px; border: 0px solid #ffff…" at bounding box center [664, 370] width 576 height 567
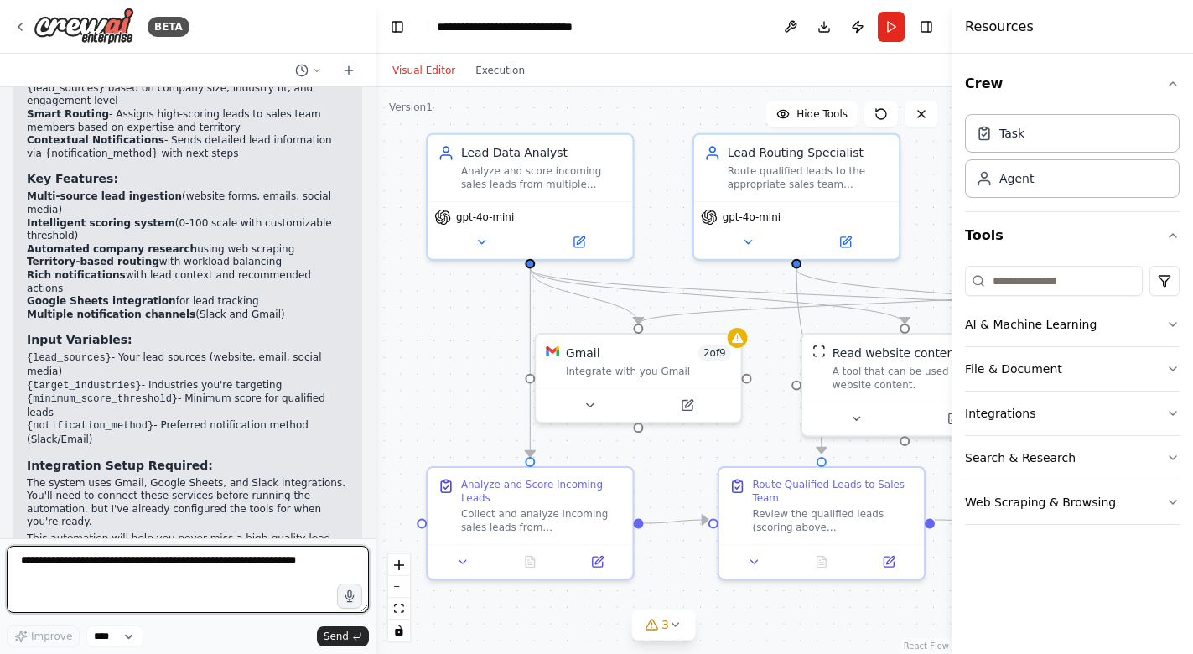
scroll to position [1262, 0]
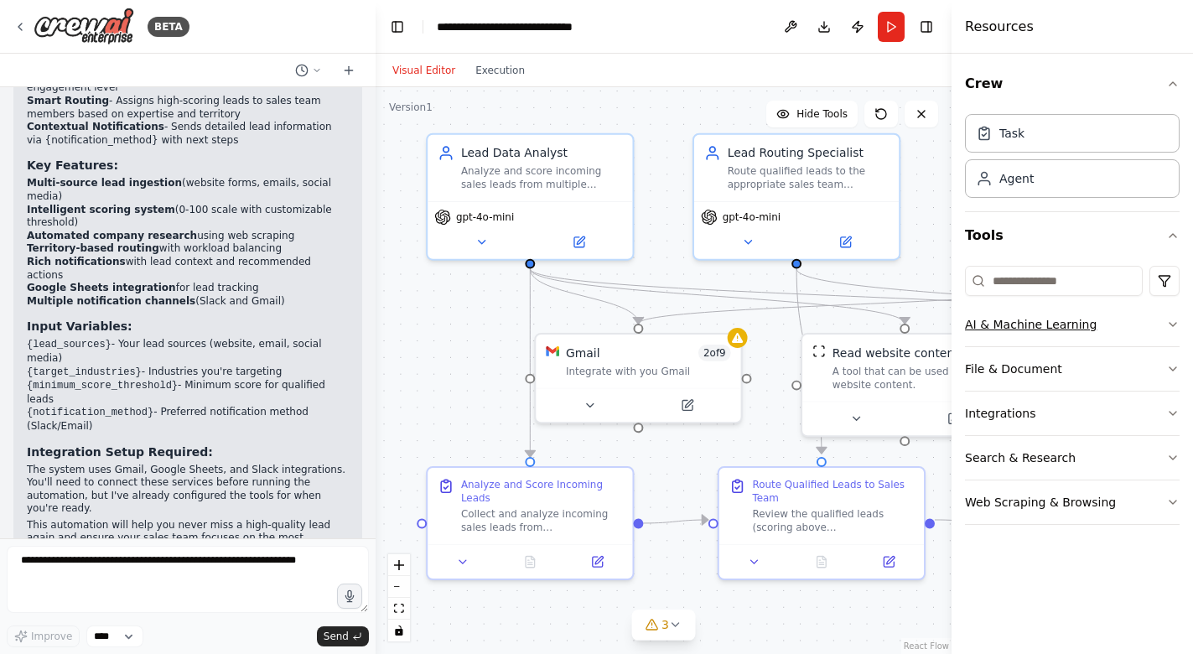
click at [1174, 321] on icon "button" at bounding box center [1172, 324] width 13 height 13
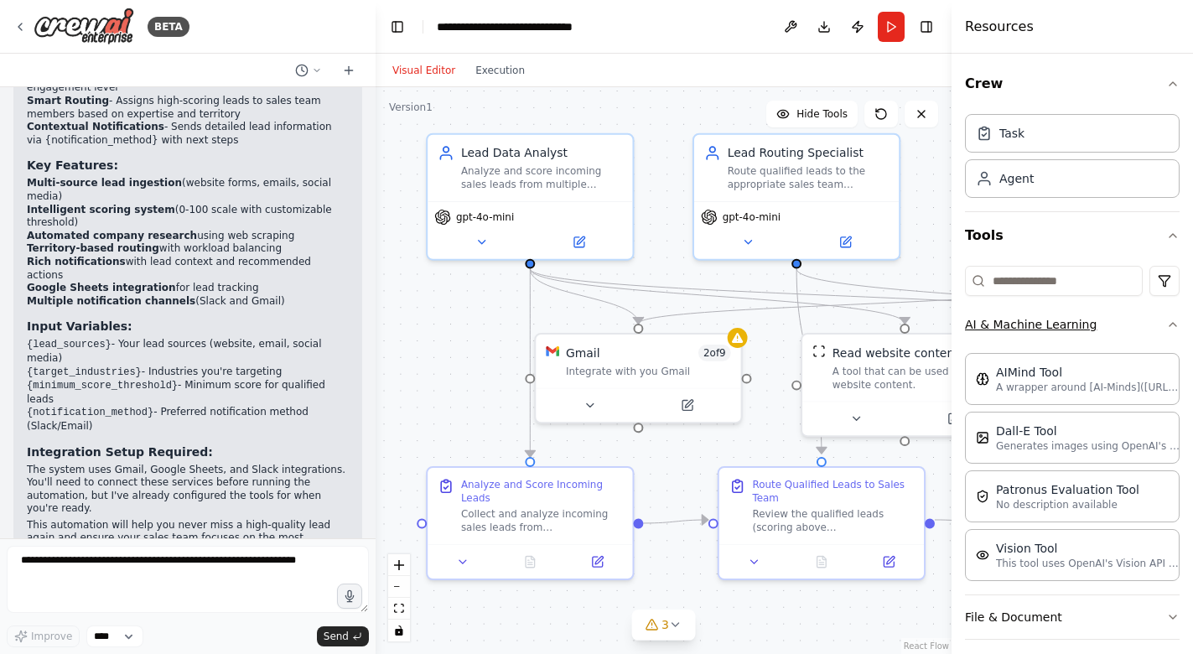
click at [1174, 321] on icon "button" at bounding box center [1172, 324] width 13 height 13
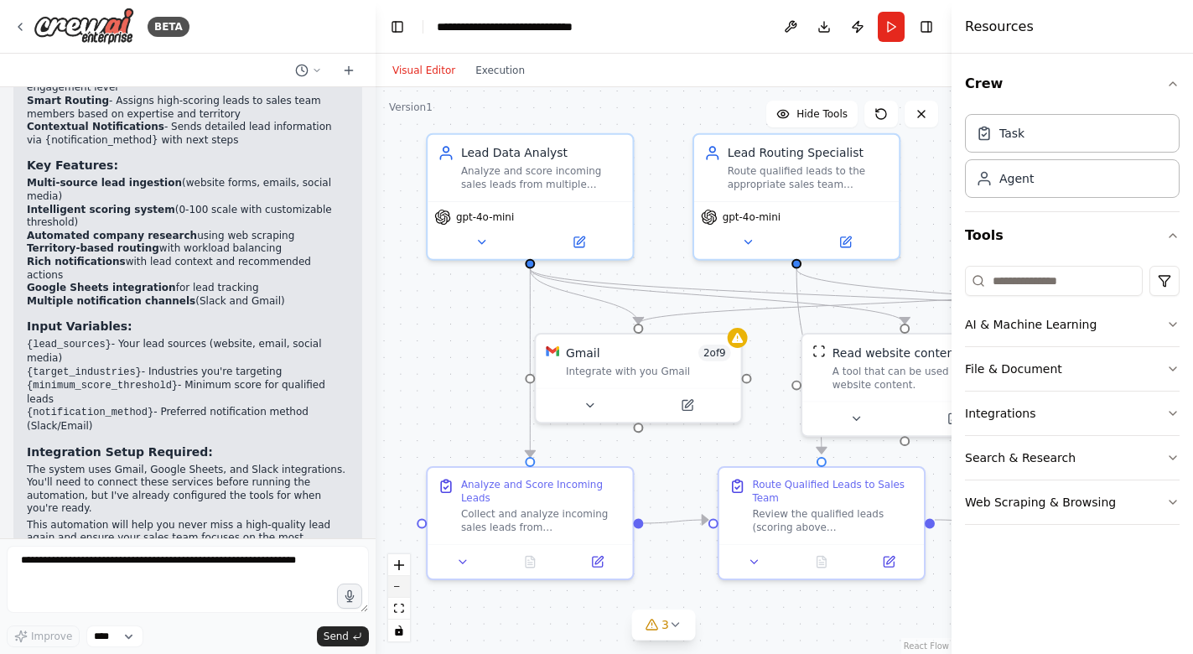
click at [398, 584] on button "zoom out" at bounding box center [399, 587] width 22 height 22
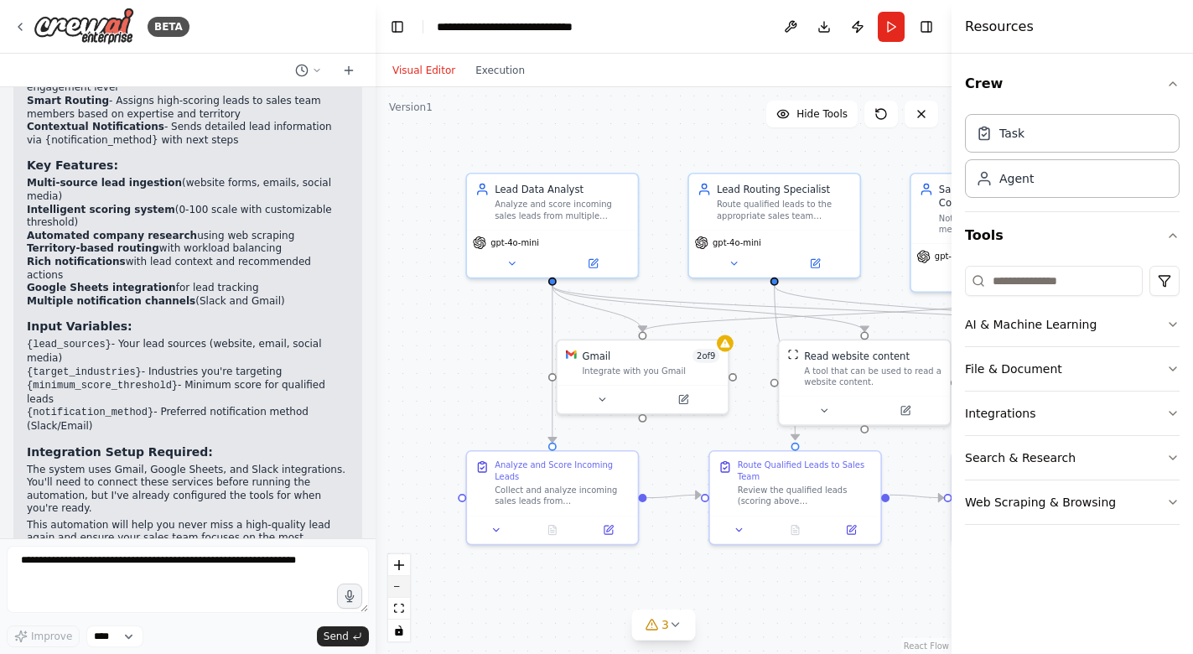
click at [398, 584] on button "zoom out" at bounding box center [399, 587] width 22 height 22
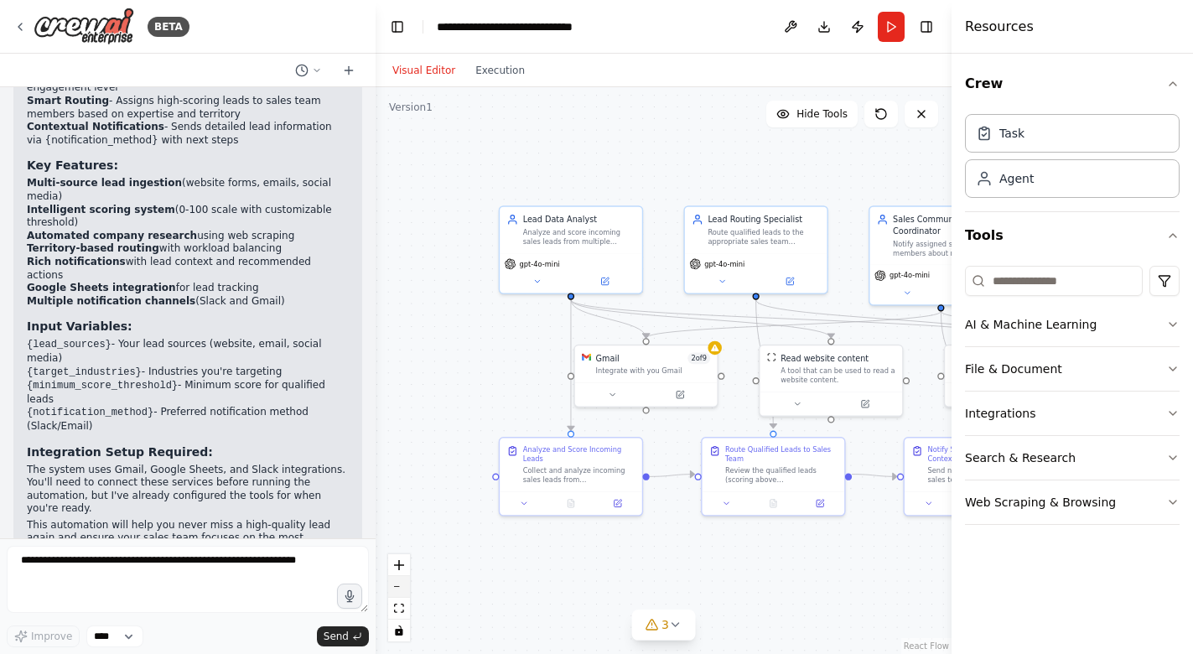
click at [398, 584] on button "zoom out" at bounding box center [399, 587] width 22 height 22
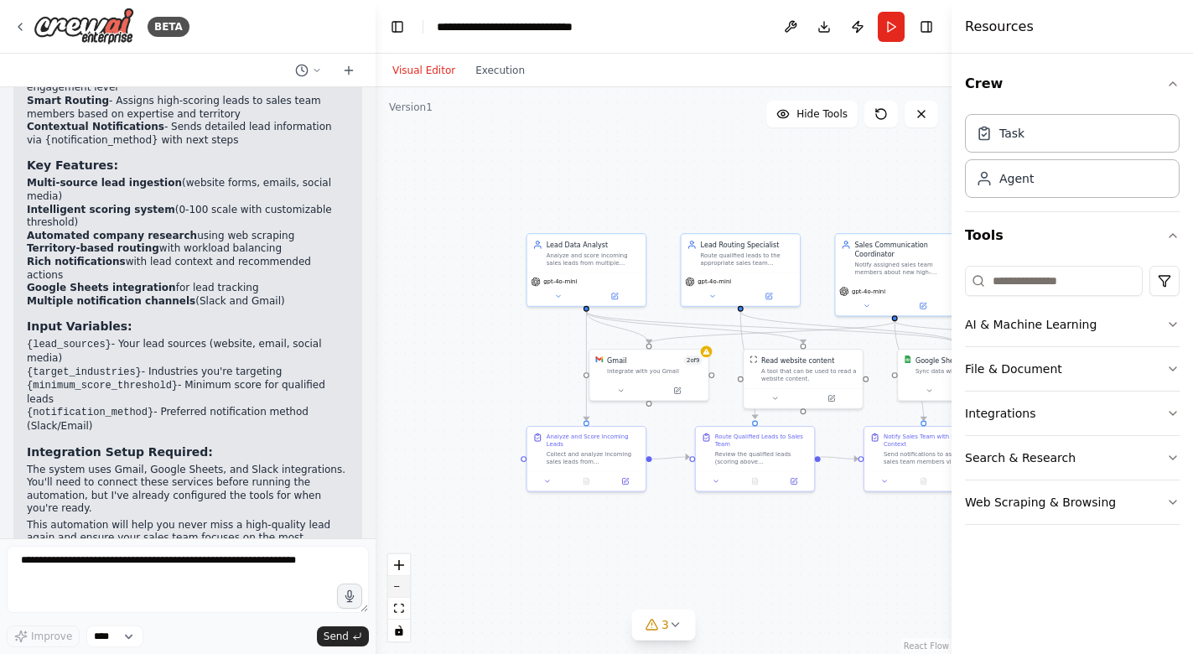
click at [398, 584] on button "zoom out" at bounding box center [399, 587] width 22 height 22
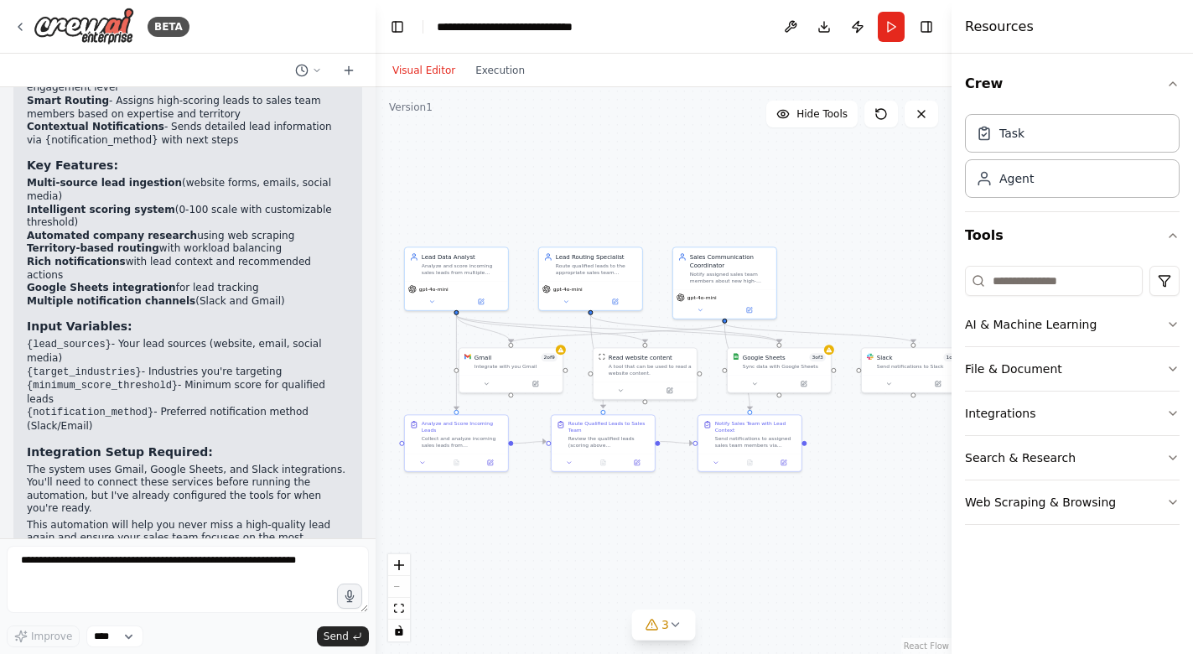
drag, startPoint x: 719, startPoint y: 196, endPoint x: 579, endPoint y: 192, distance: 140.1
click at [579, 192] on div ".deletable-edge-delete-btn { width: 20px; height: 20px; border: 0px solid #ffff…" at bounding box center [664, 370] width 576 height 567
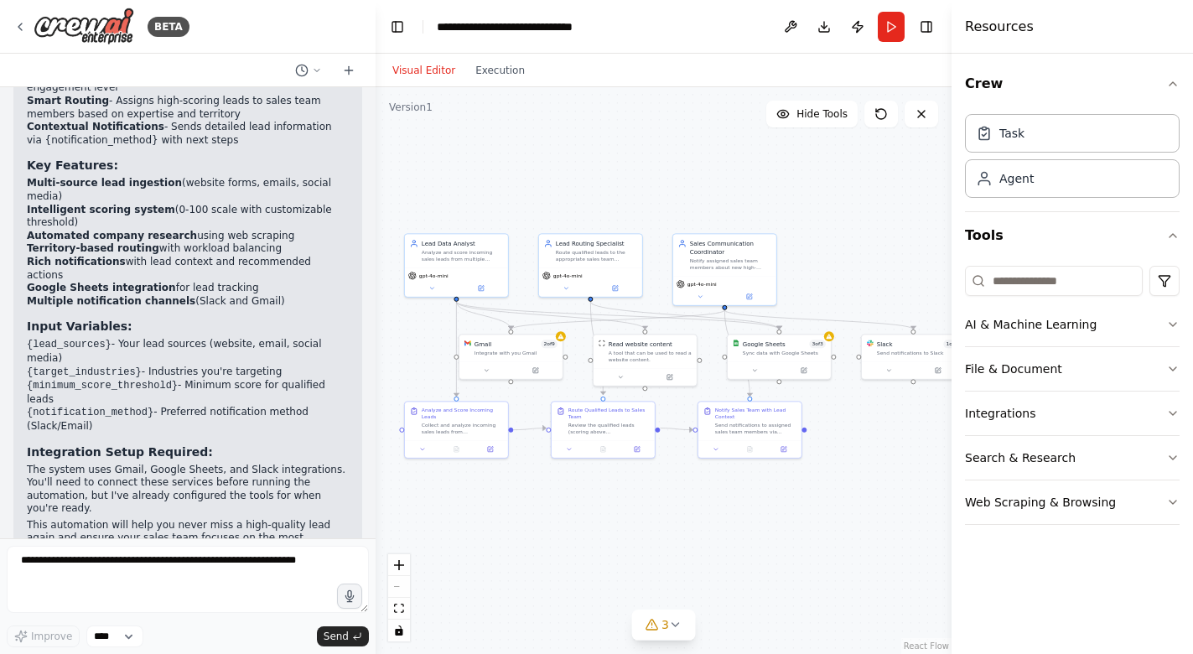
drag, startPoint x: 783, startPoint y: 204, endPoint x: 784, endPoint y: 190, distance: 13.4
click at [783, 190] on div ".deletable-edge-delete-btn { width: 20px; height: 20px; border: 0px solid #ffff…" at bounding box center [664, 370] width 576 height 567
click at [22, 26] on icon at bounding box center [19, 26] width 13 height 13
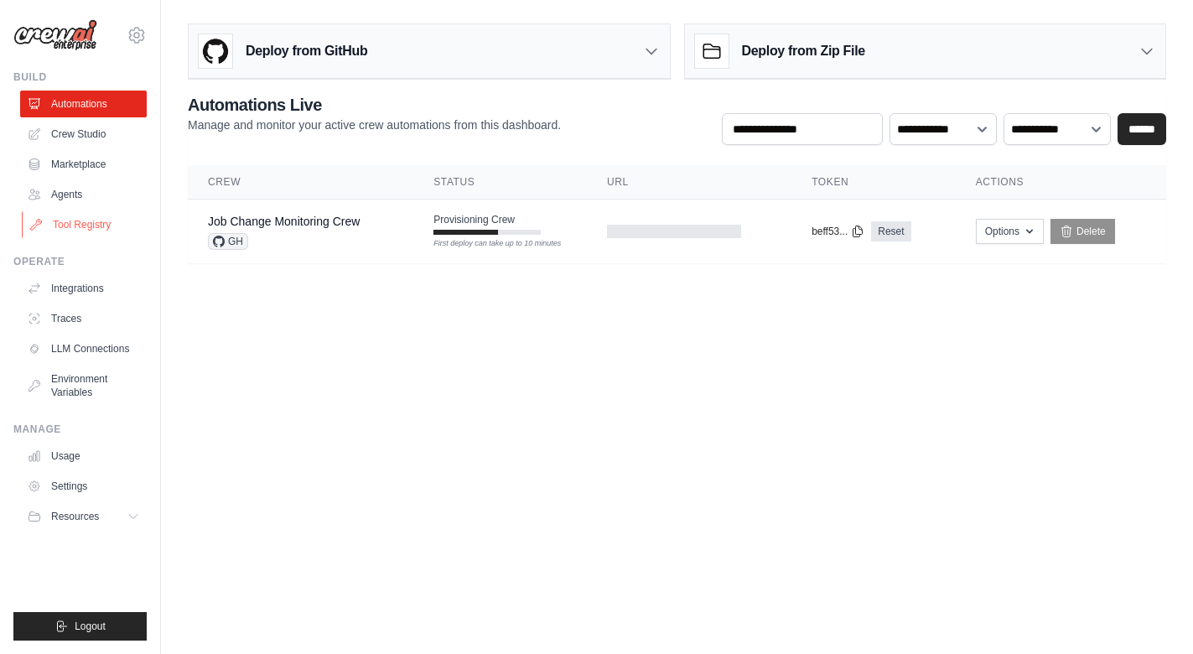
click at [78, 223] on link "Tool Registry" at bounding box center [85, 224] width 127 height 27
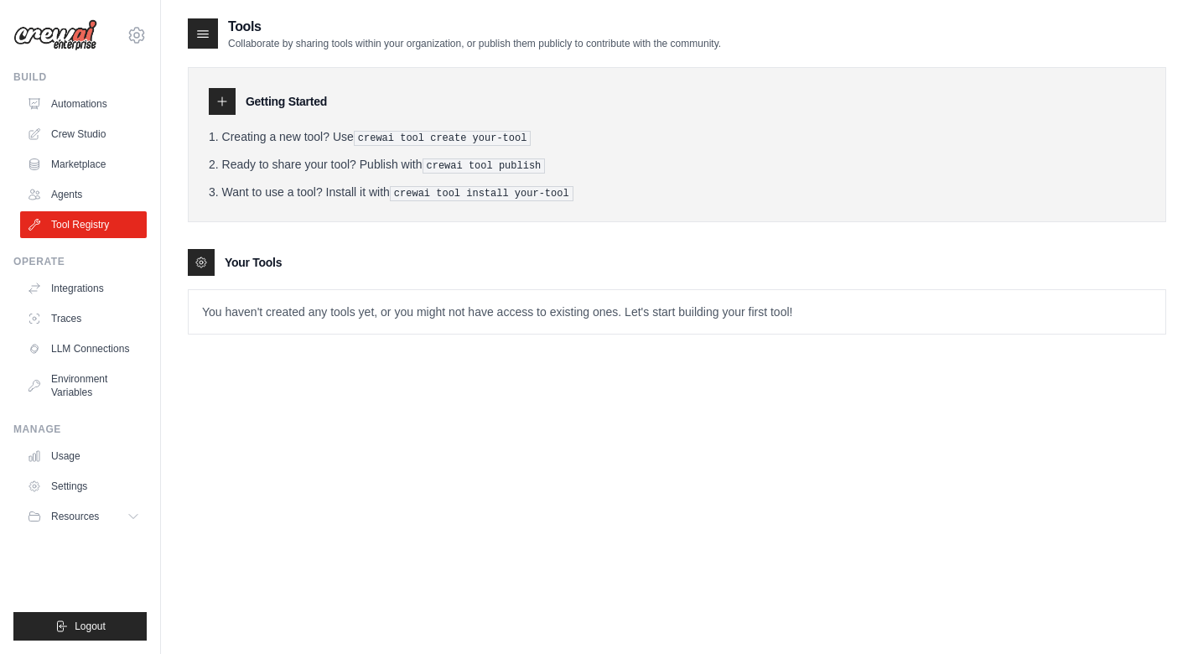
click at [433, 190] on pre "crewai tool install your-tool" at bounding box center [482, 193] width 184 height 15
click at [226, 114] on div at bounding box center [222, 101] width 27 height 27
click at [222, 105] on icon at bounding box center [221, 101] width 13 height 13
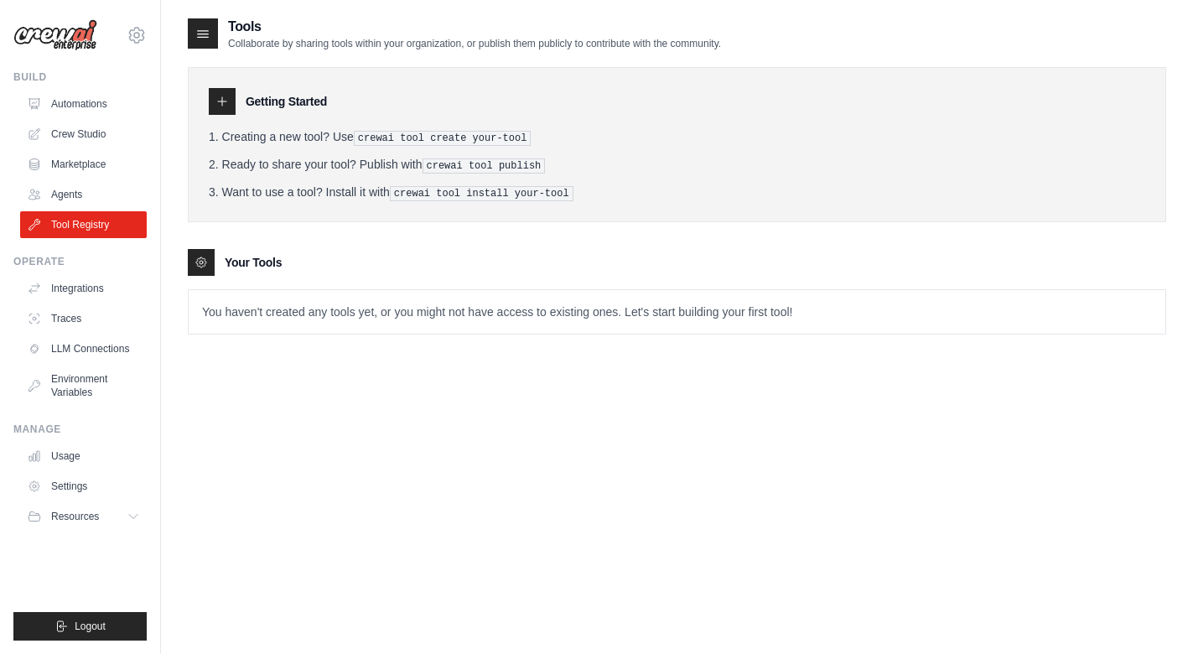
click at [201, 37] on icon at bounding box center [203, 34] width 11 height 7
click at [389, 141] on pre "crewai tool create your-tool" at bounding box center [443, 138] width 178 height 15
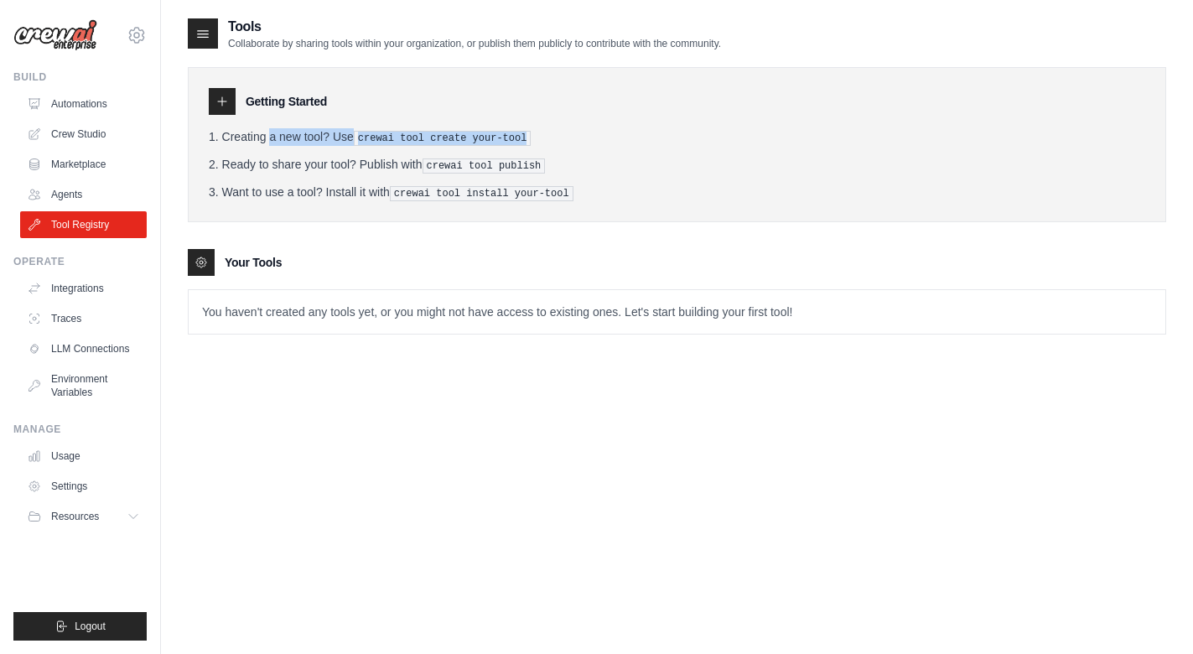
click at [389, 141] on pre "crewai tool create your-tool" at bounding box center [443, 138] width 178 height 15
click at [436, 190] on pre "crewai tool install your-tool" at bounding box center [482, 193] width 184 height 15
click at [93, 289] on link "Integrations" at bounding box center [85, 288] width 127 height 27
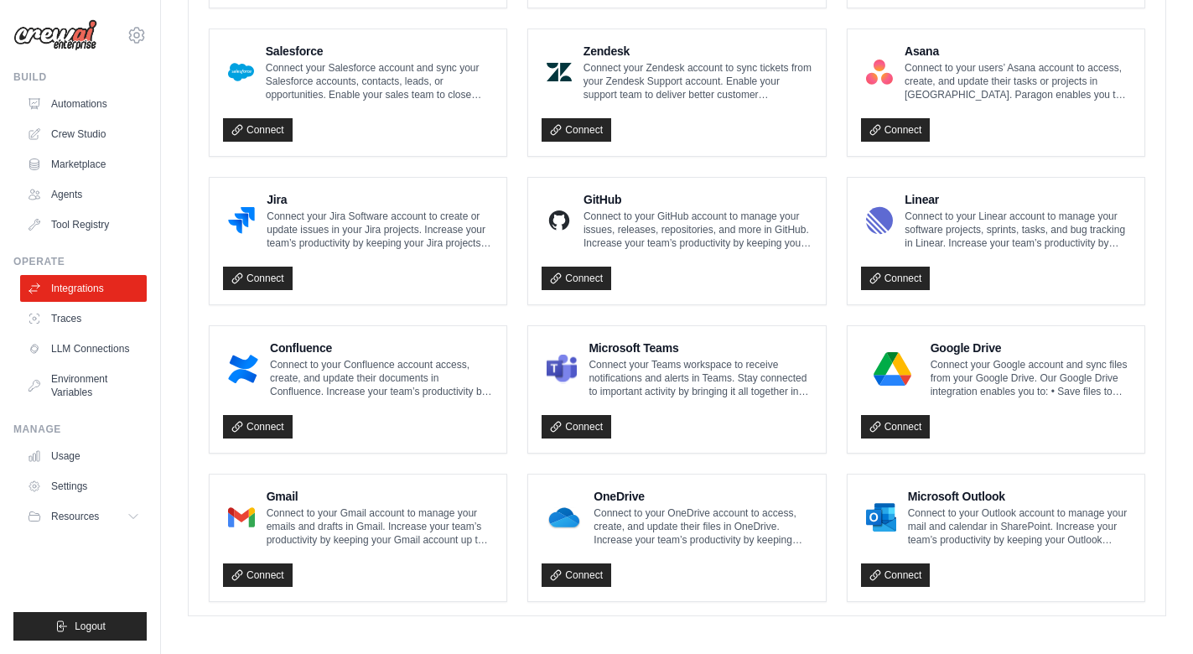
scroll to position [921, 0]
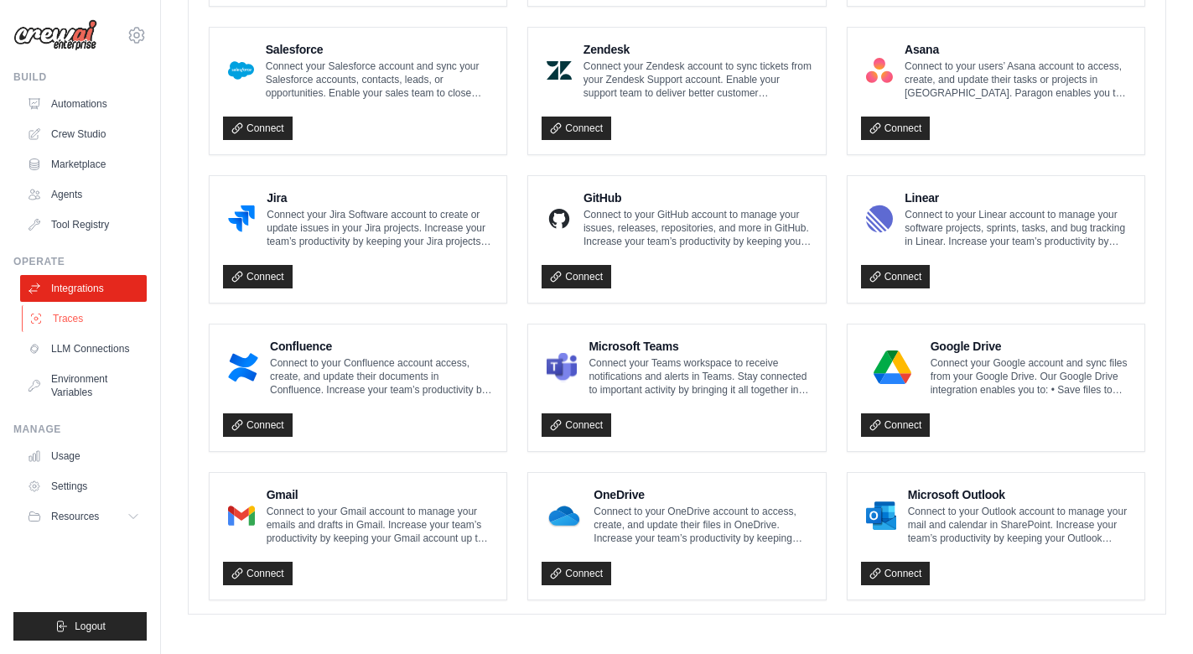
click at [69, 317] on link "Traces" at bounding box center [85, 318] width 127 height 27
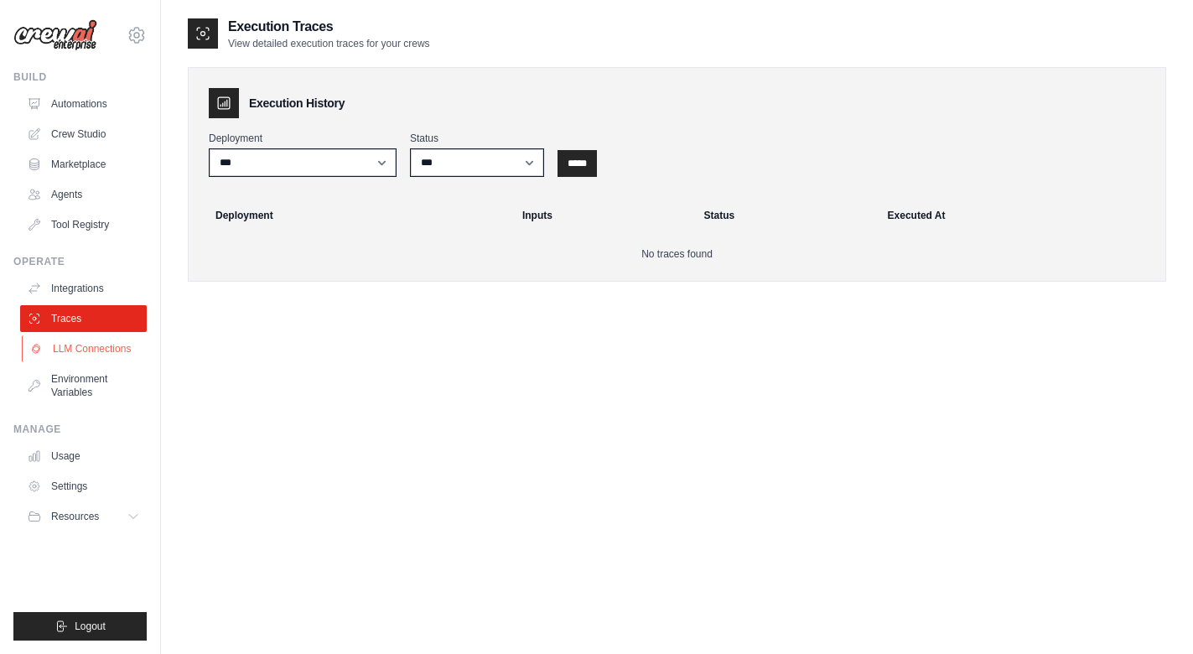
click at [75, 348] on link "LLM Connections" at bounding box center [85, 348] width 127 height 27
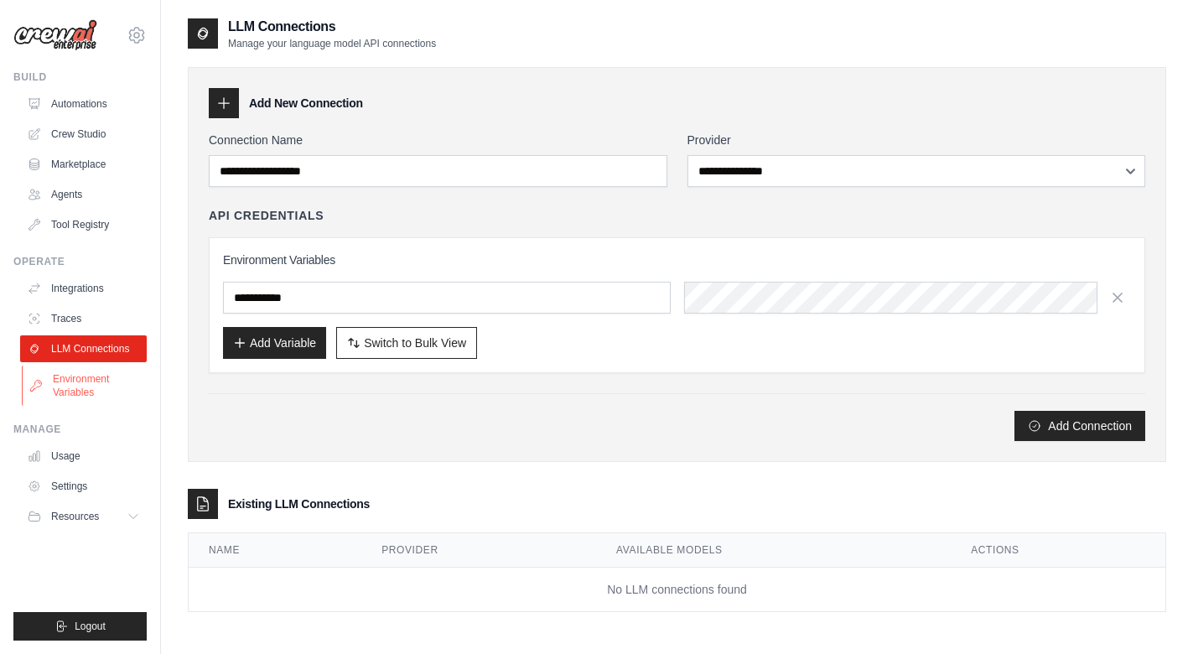
click at [83, 387] on link "Environment Variables" at bounding box center [85, 386] width 127 height 40
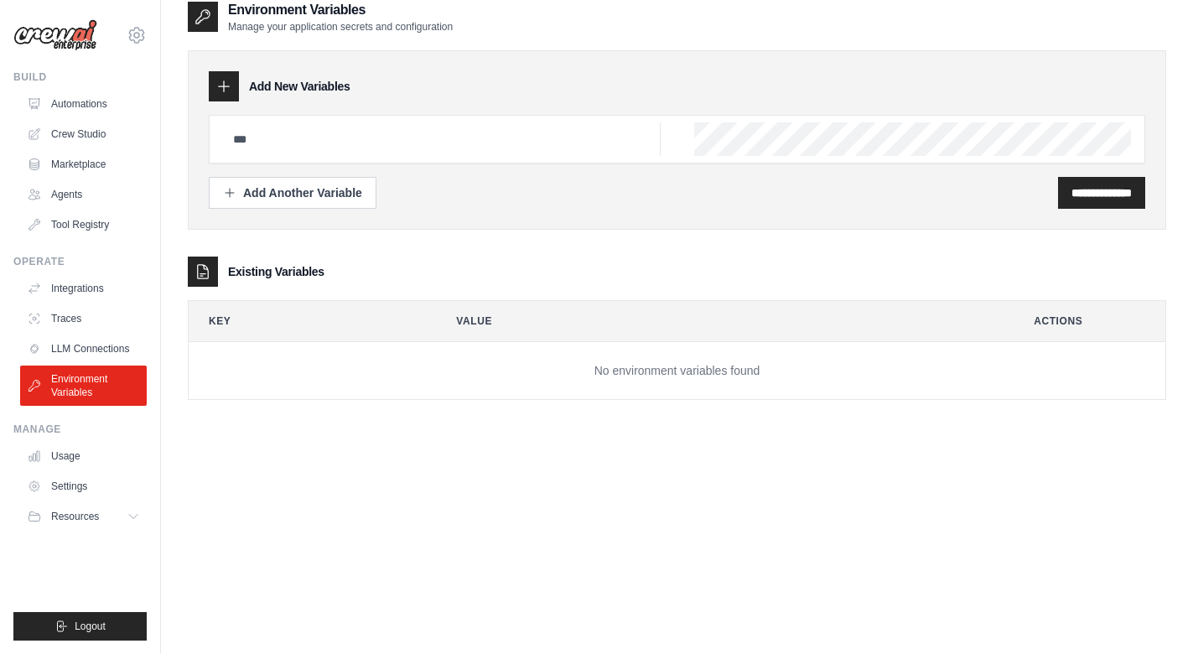
scroll to position [27, 0]
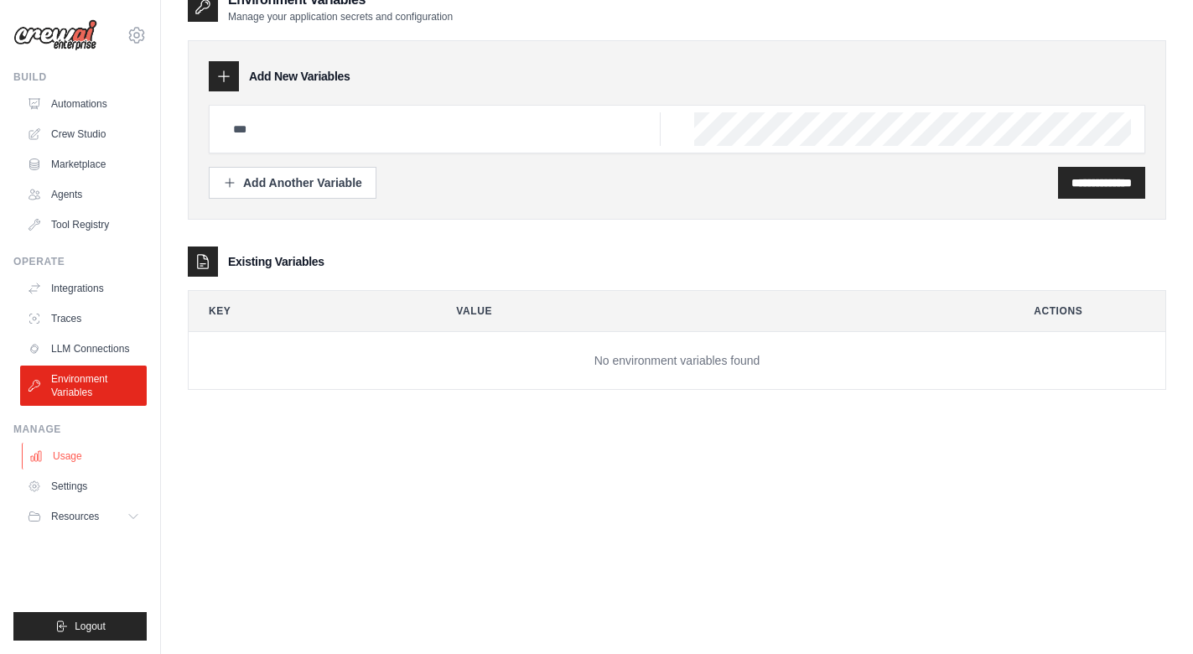
click at [65, 449] on link "Usage" at bounding box center [85, 456] width 127 height 27
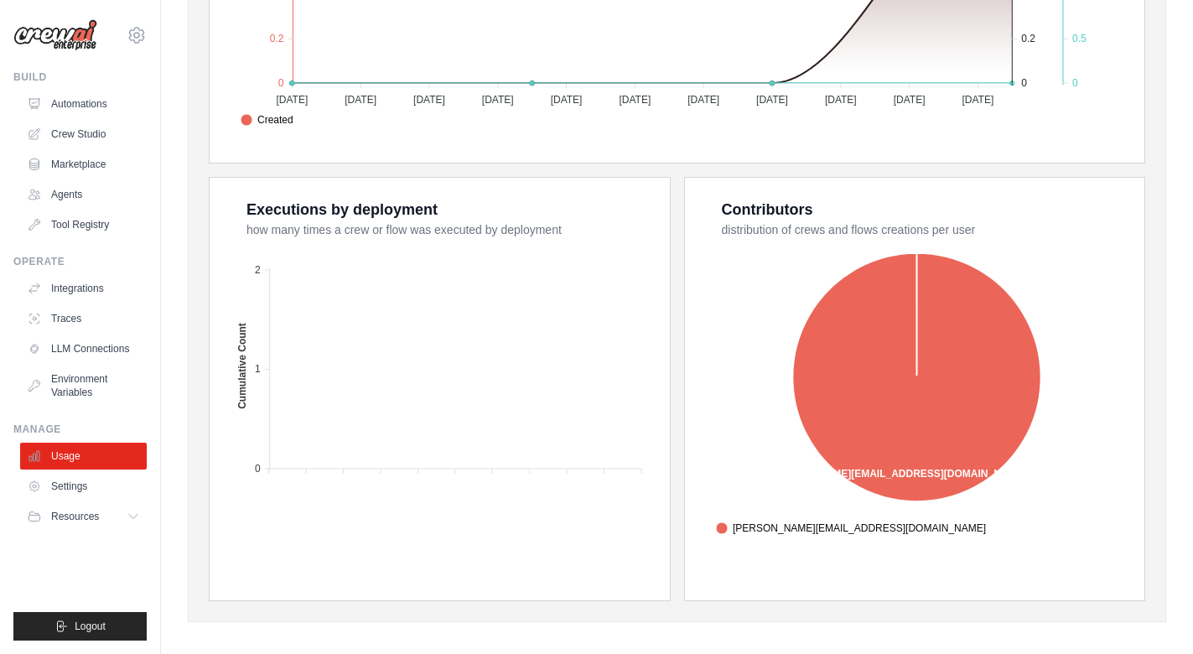
scroll to position [562, 0]
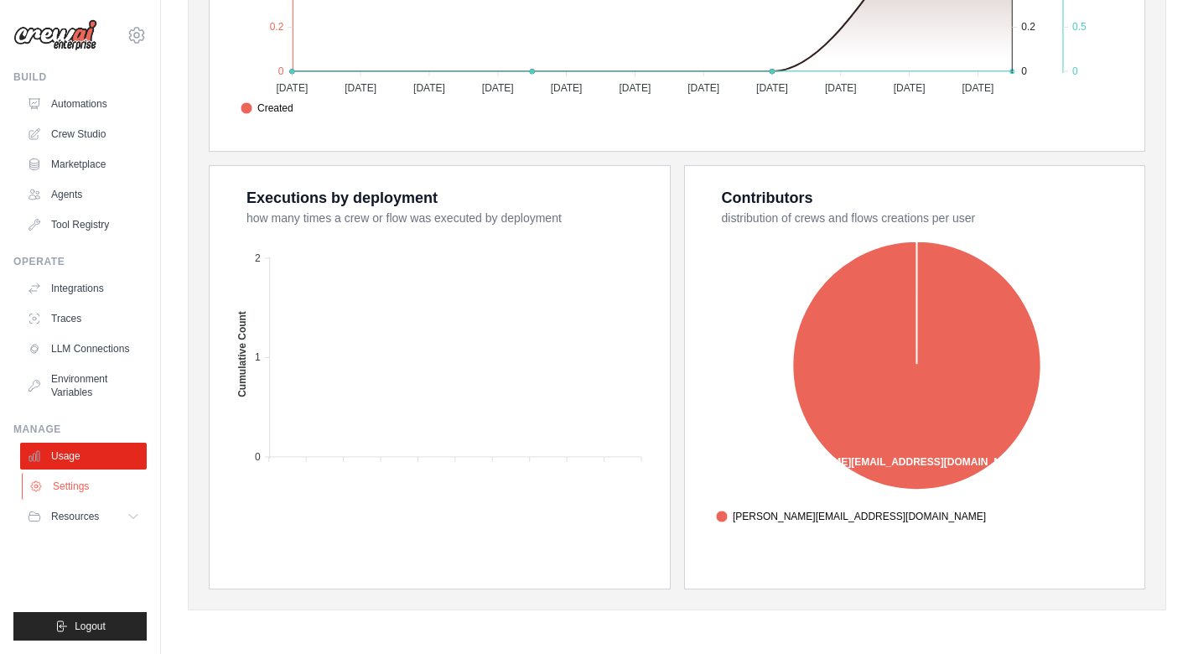
click at [71, 493] on link "Settings" at bounding box center [85, 486] width 127 height 27
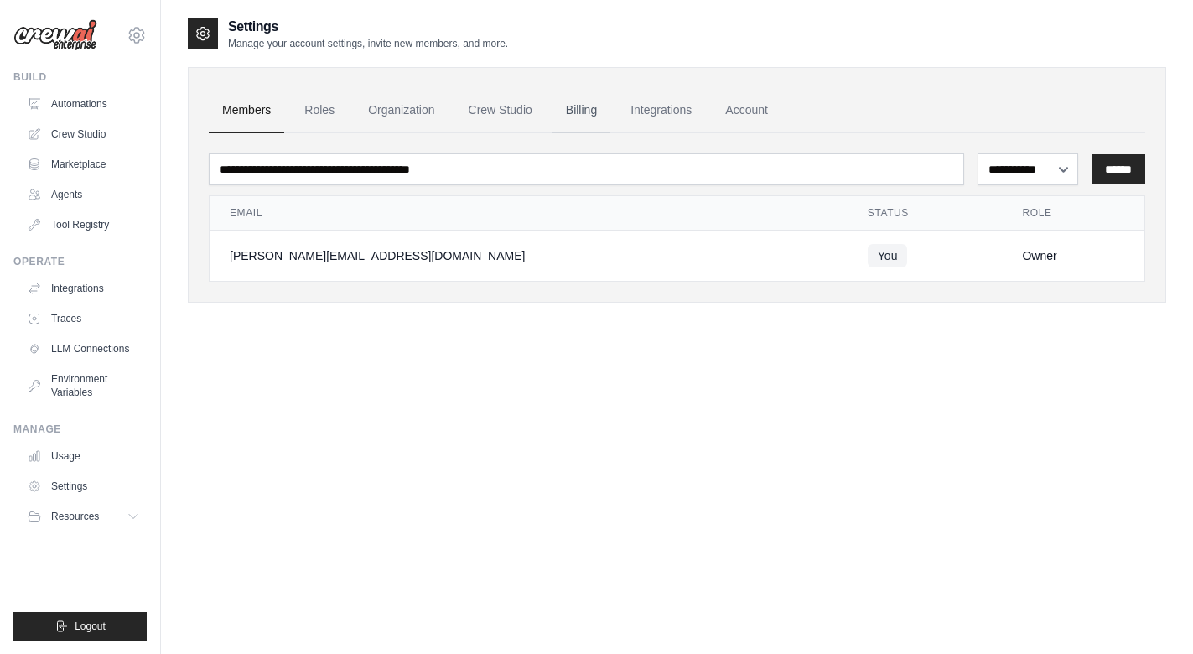
click at [574, 111] on link "Billing" at bounding box center [582, 110] width 58 height 45
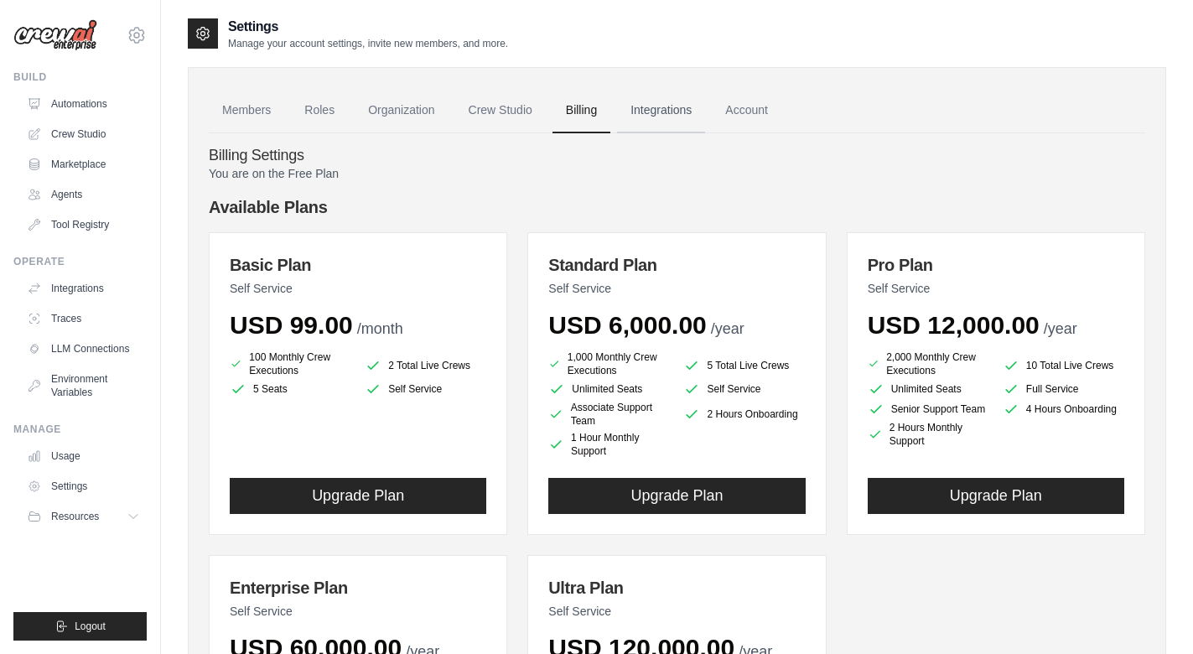
click at [670, 108] on link "Integrations" at bounding box center [661, 110] width 88 height 45
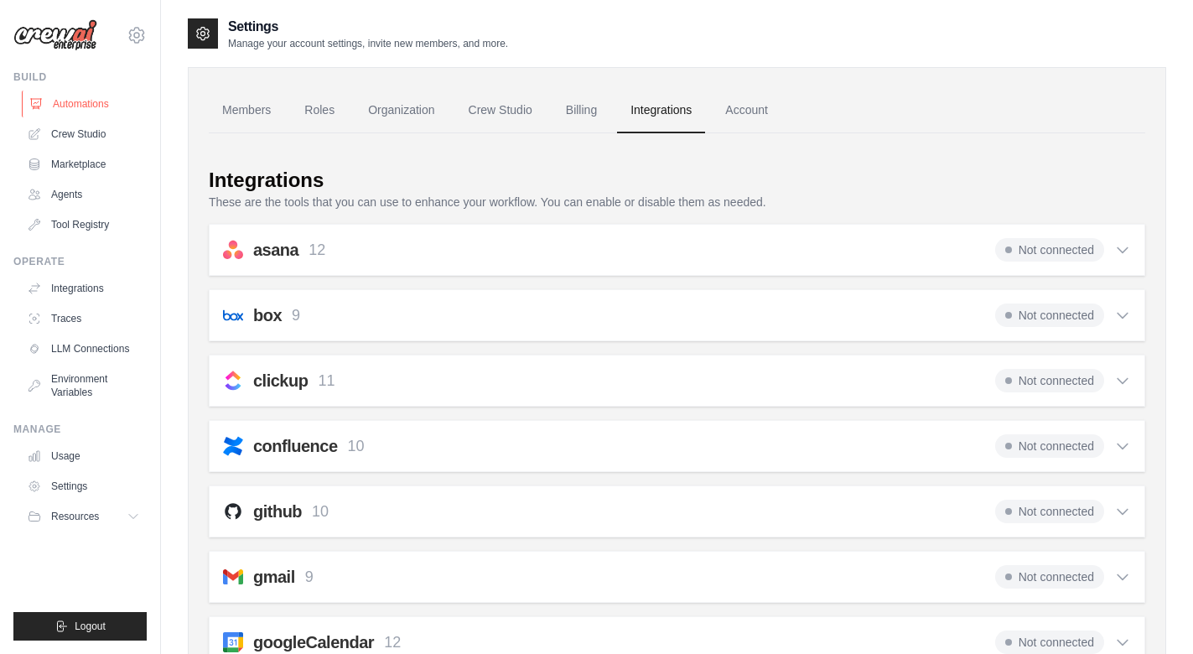
click at [72, 109] on link "Automations" at bounding box center [85, 104] width 127 height 27
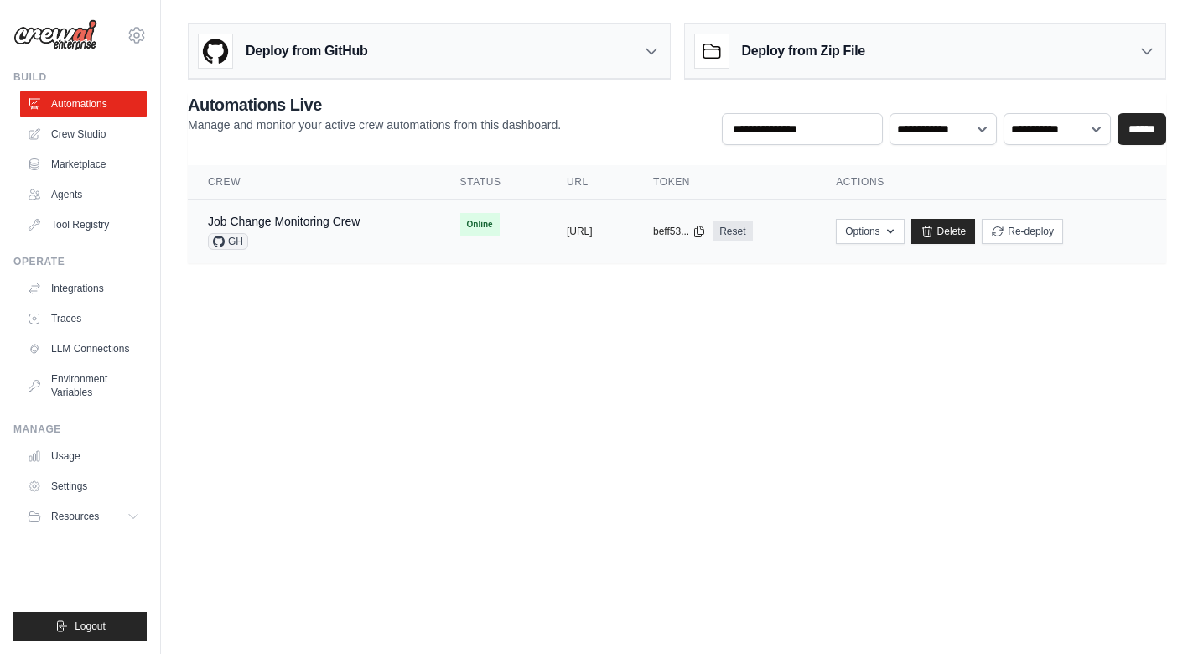
click at [567, 233] on div "copied" at bounding box center [585, 225] width 36 height 20
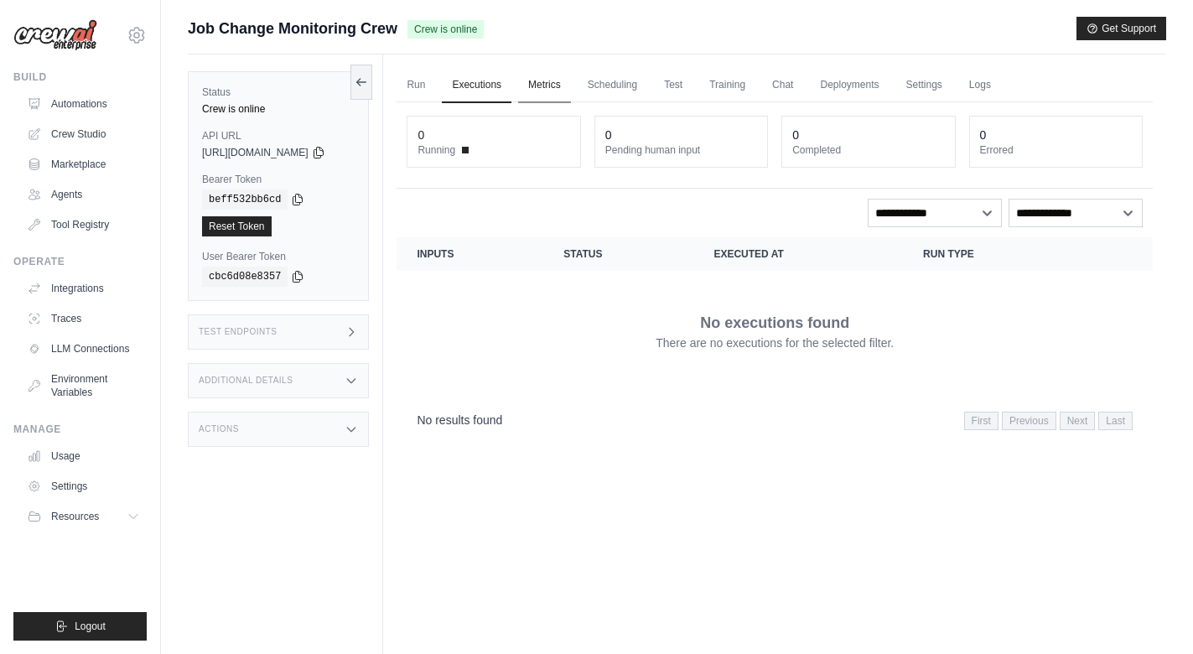
click at [566, 86] on link "Metrics" at bounding box center [544, 85] width 53 height 35
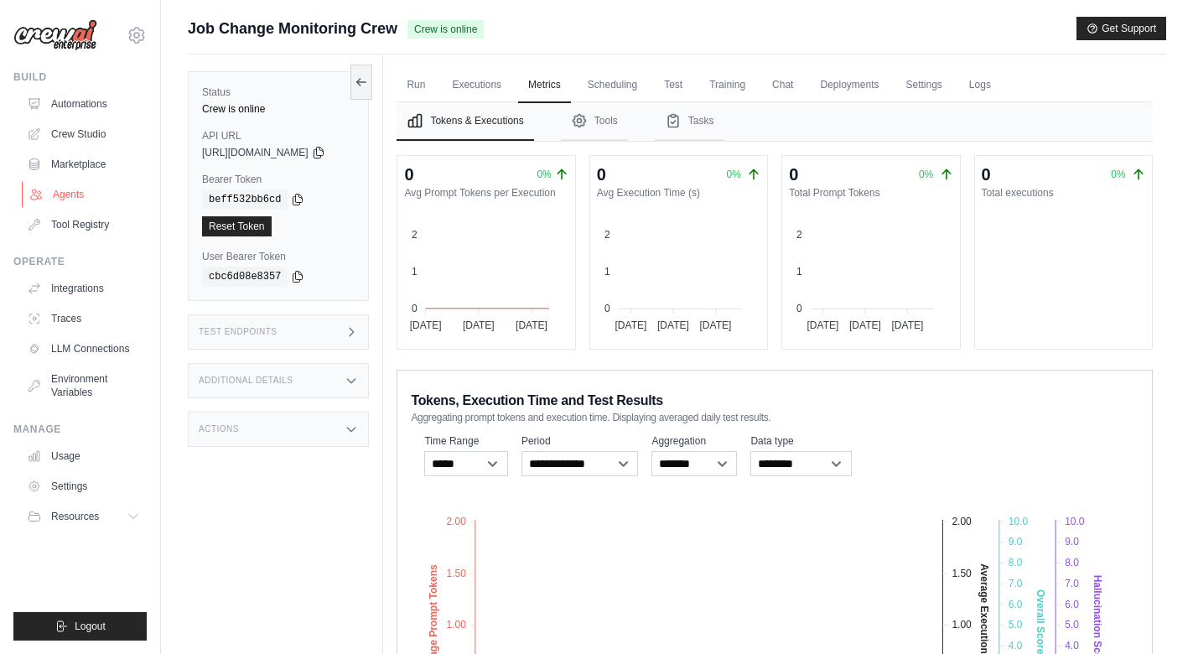
click at [67, 195] on link "Agents" at bounding box center [85, 194] width 127 height 27
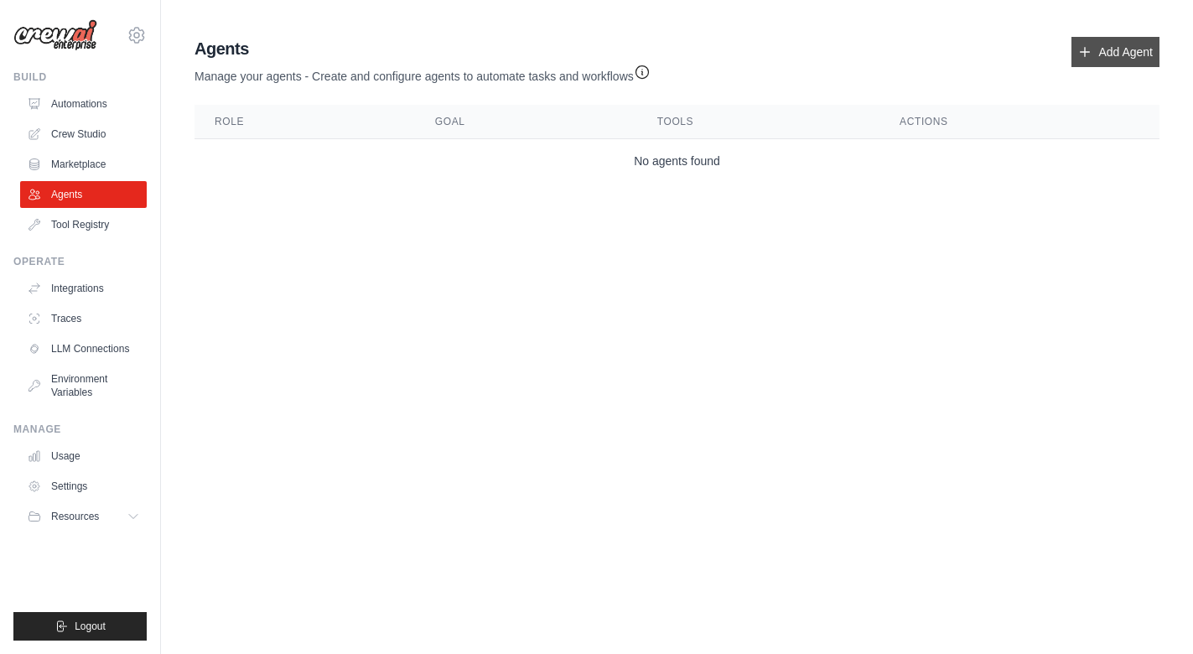
click at [1098, 55] on link "Add Agent" at bounding box center [1116, 52] width 88 height 30
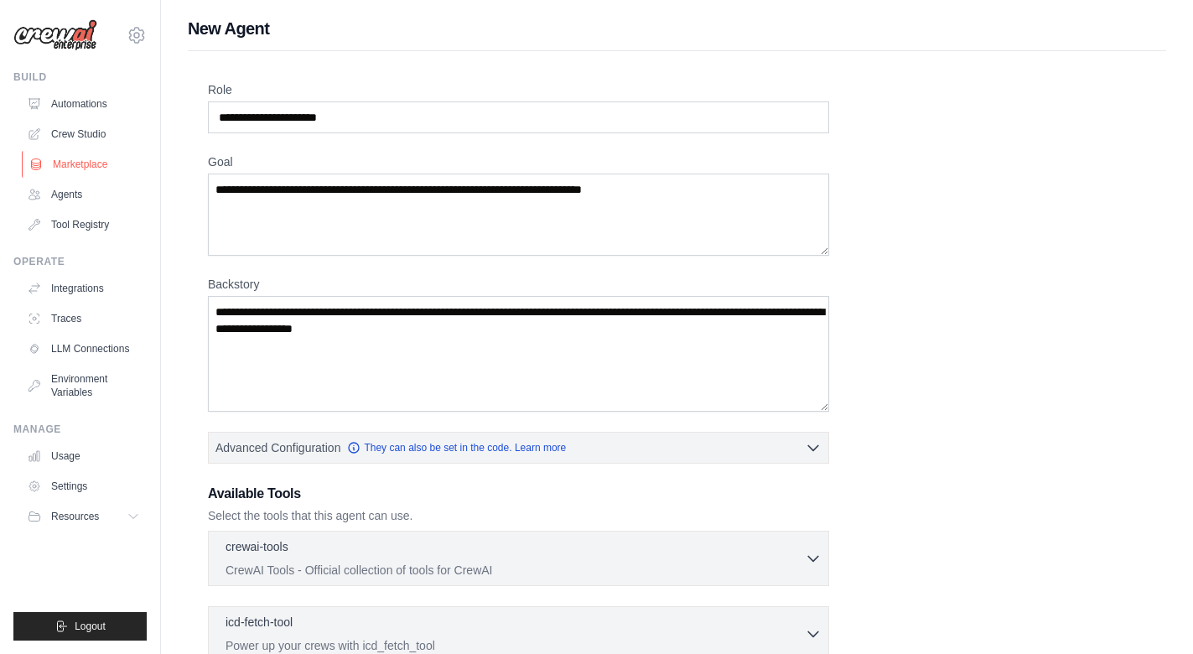
click at [91, 171] on link "Marketplace" at bounding box center [85, 164] width 127 height 27
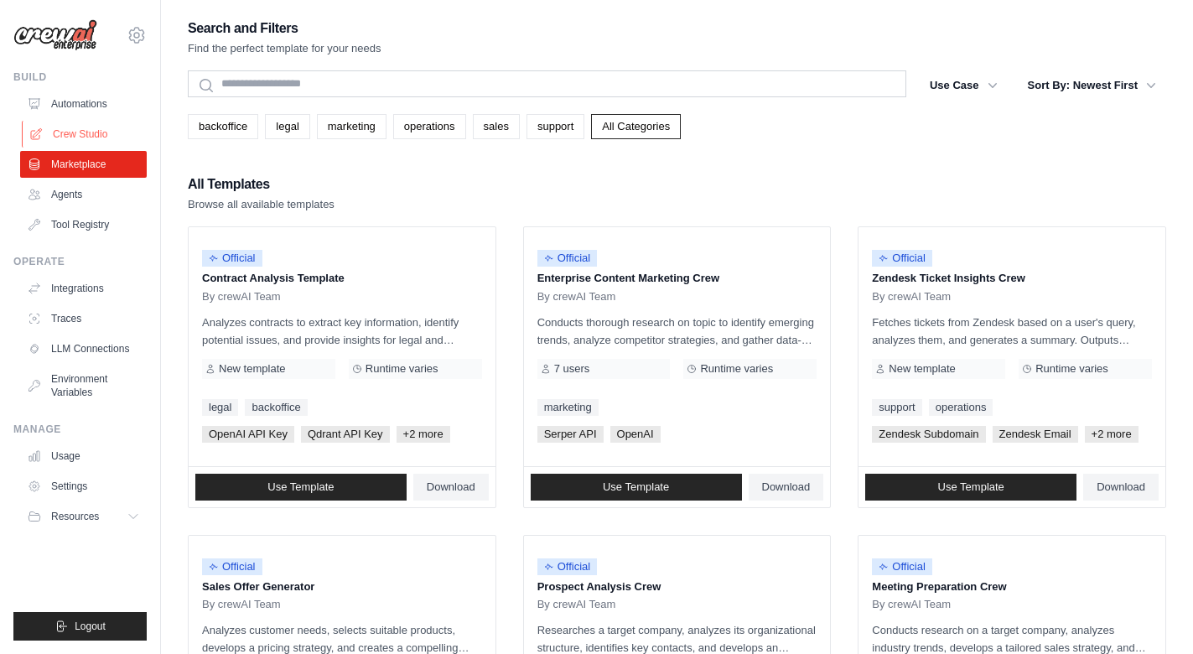
click at [80, 135] on link "Crew Studio" at bounding box center [85, 134] width 127 height 27
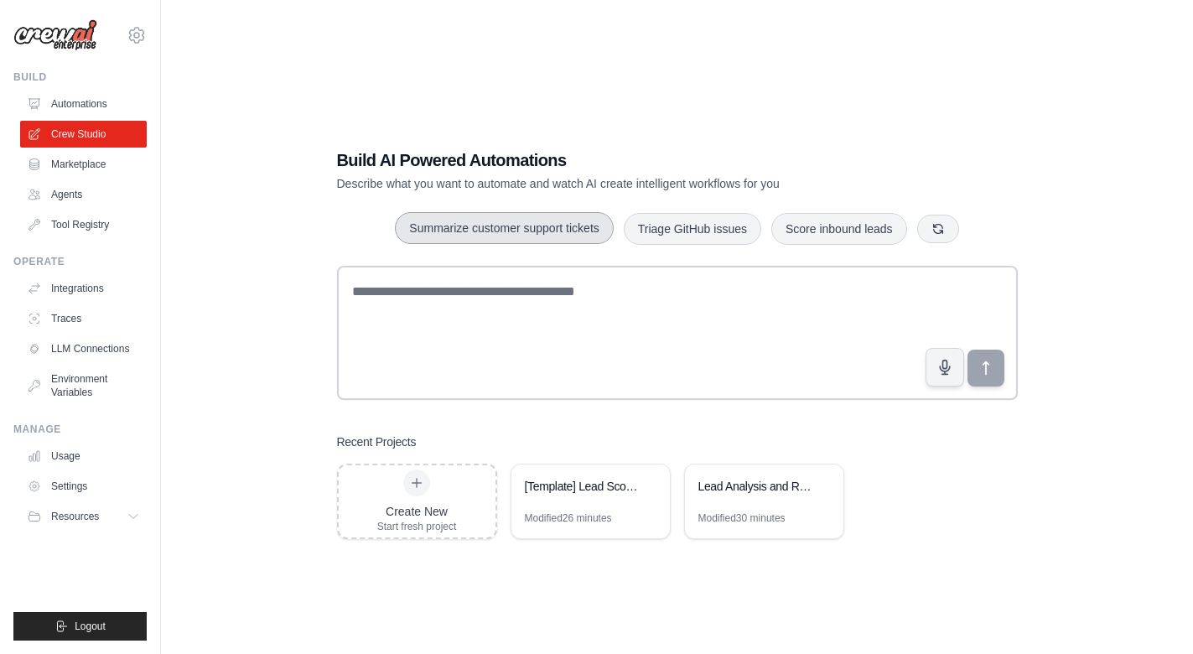
click at [555, 228] on button "Summarize customer support tickets" at bounding box center [504, 228] width 218 height 32
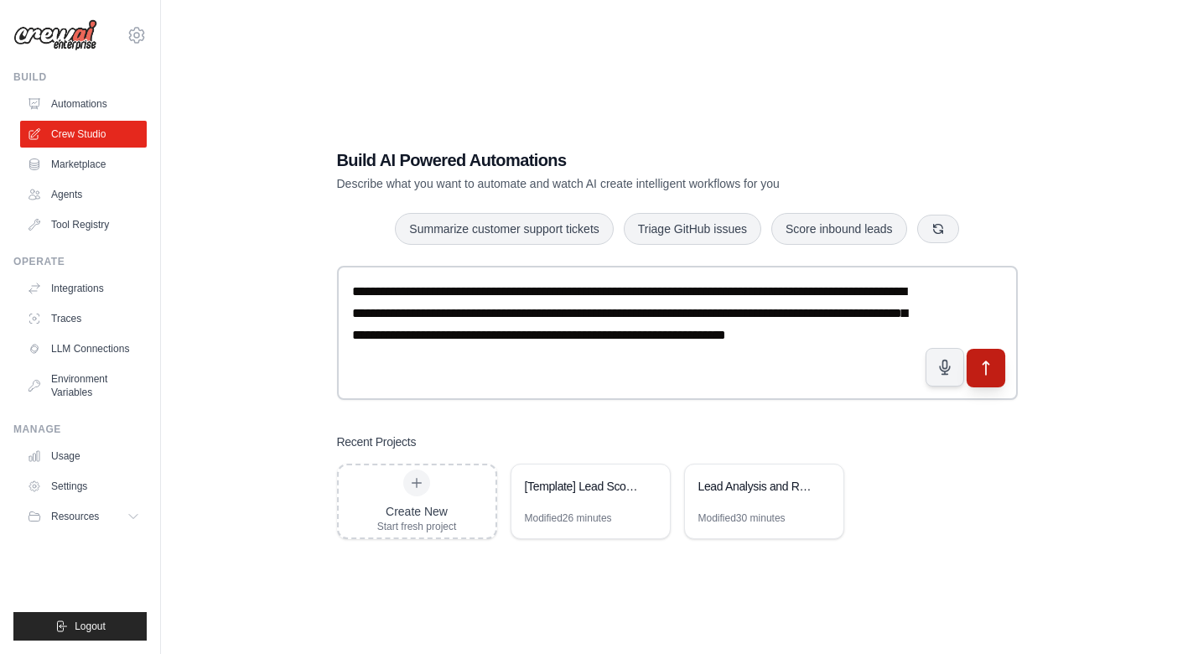
click at [987, 377] on button "submit" at bounding box center [985, 368] width 39 height 39
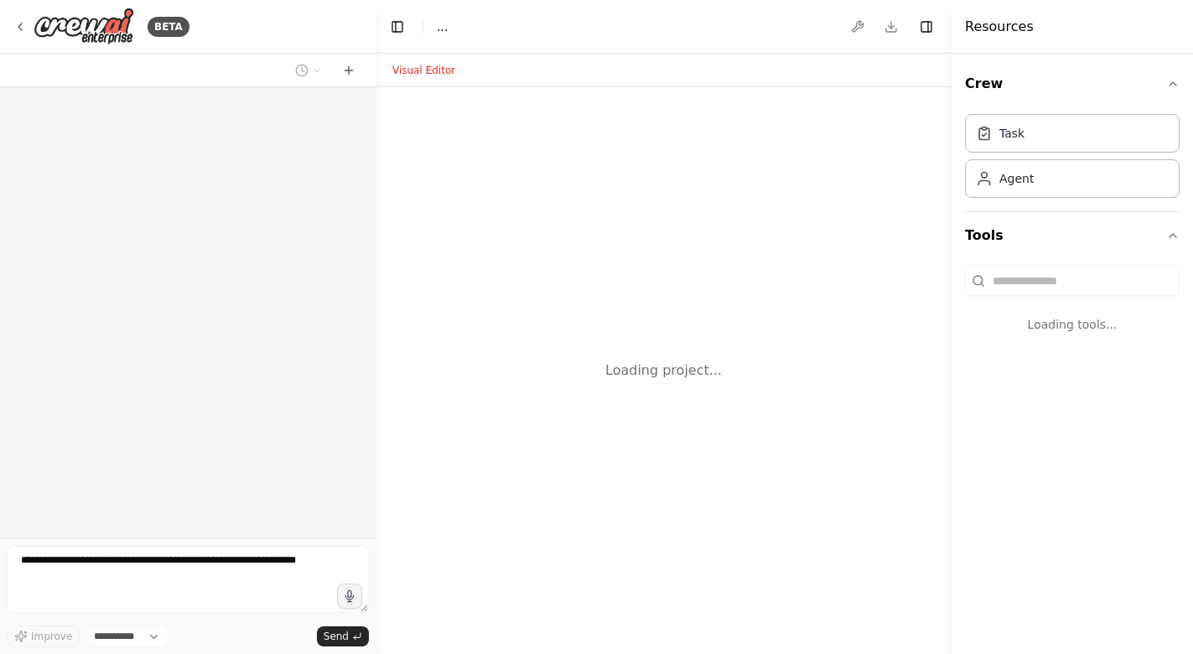
select select "****"
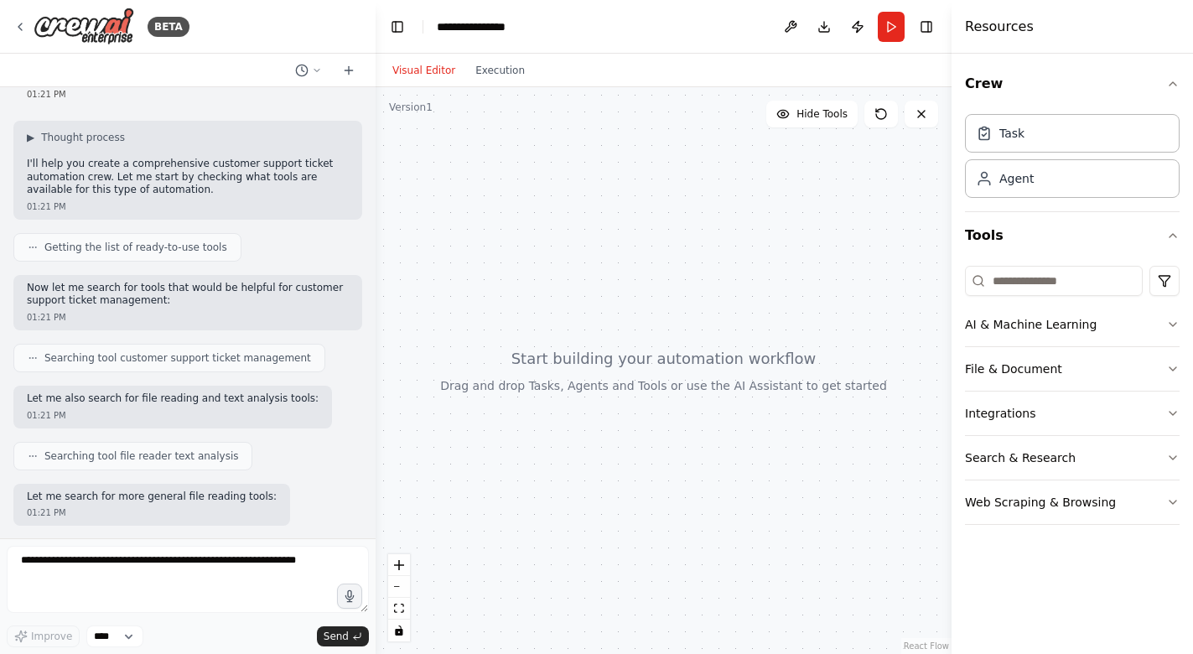
scroll to position [174, 0]
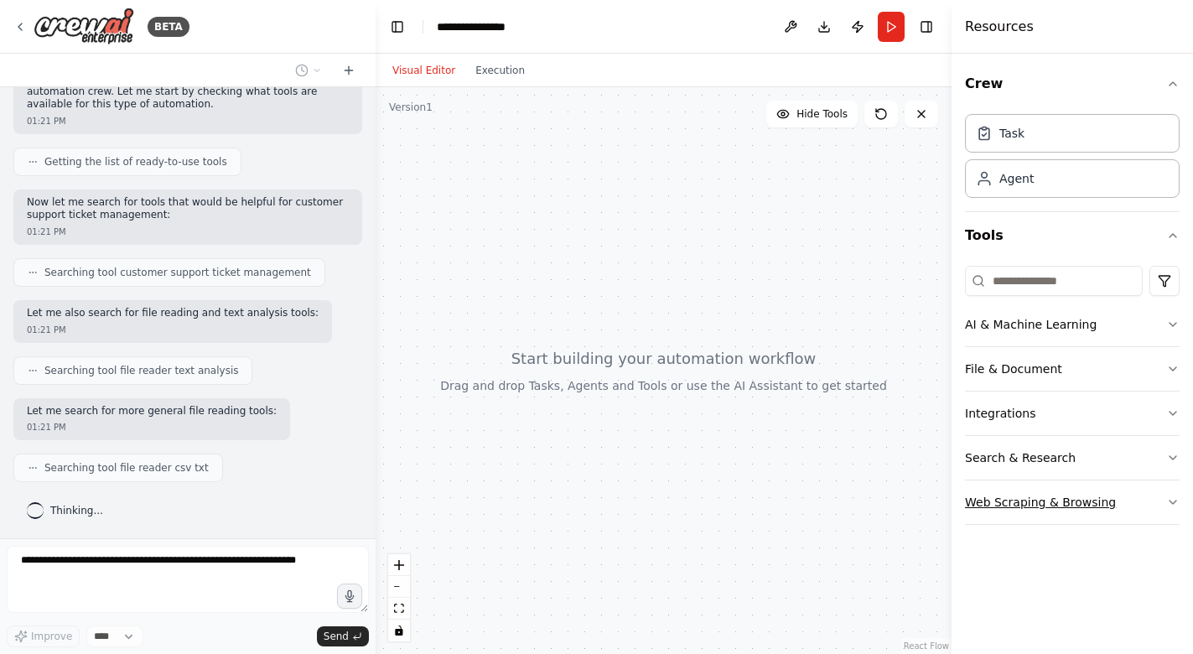
click at [1171, 500] on icon "button" at bounding box center [1172, 502] width 13 height 13
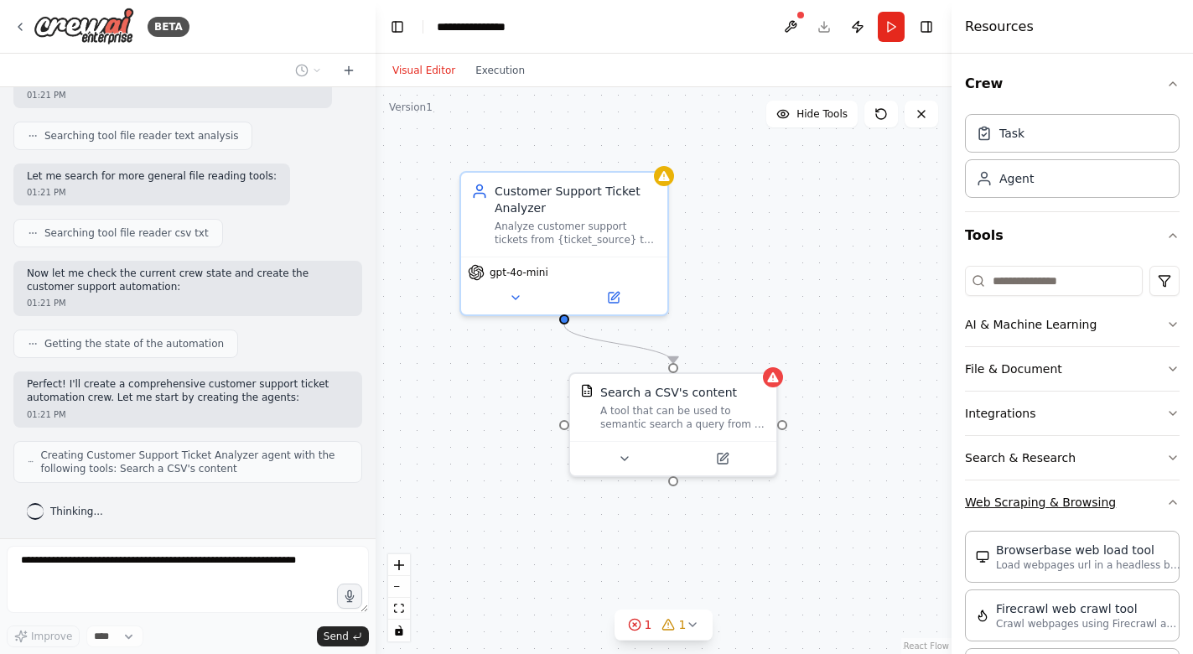
scroll to position [464, 0]
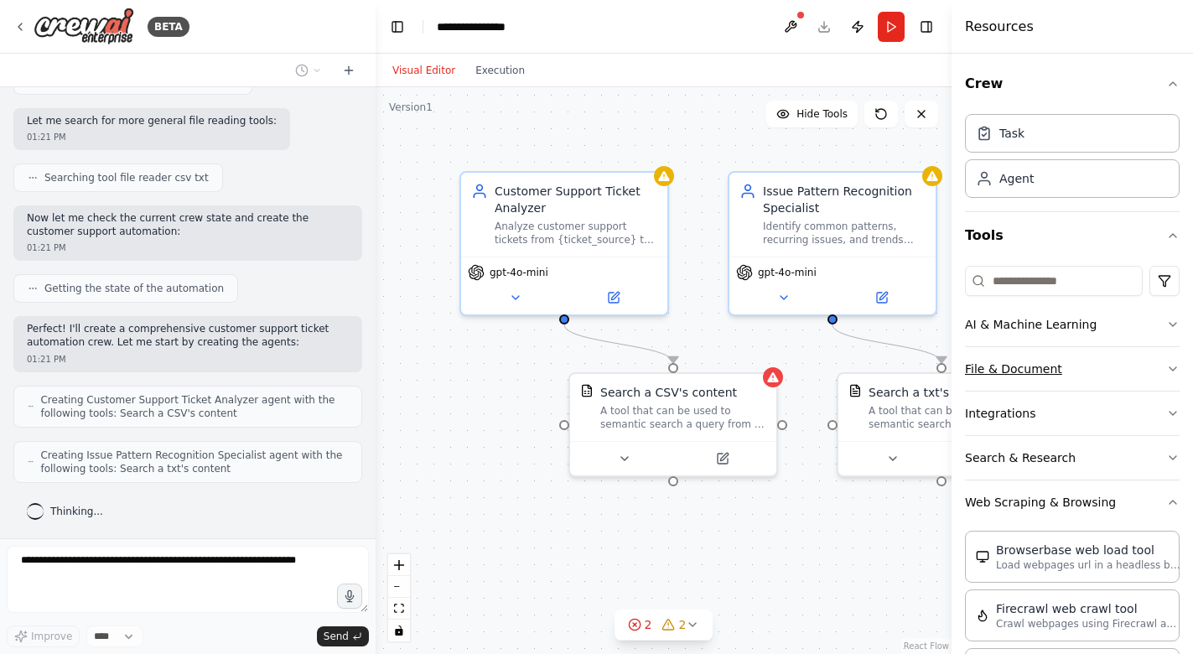
click at [1173, 371] on icon "button" at bounding box center [1172, 368] width 13 height 13
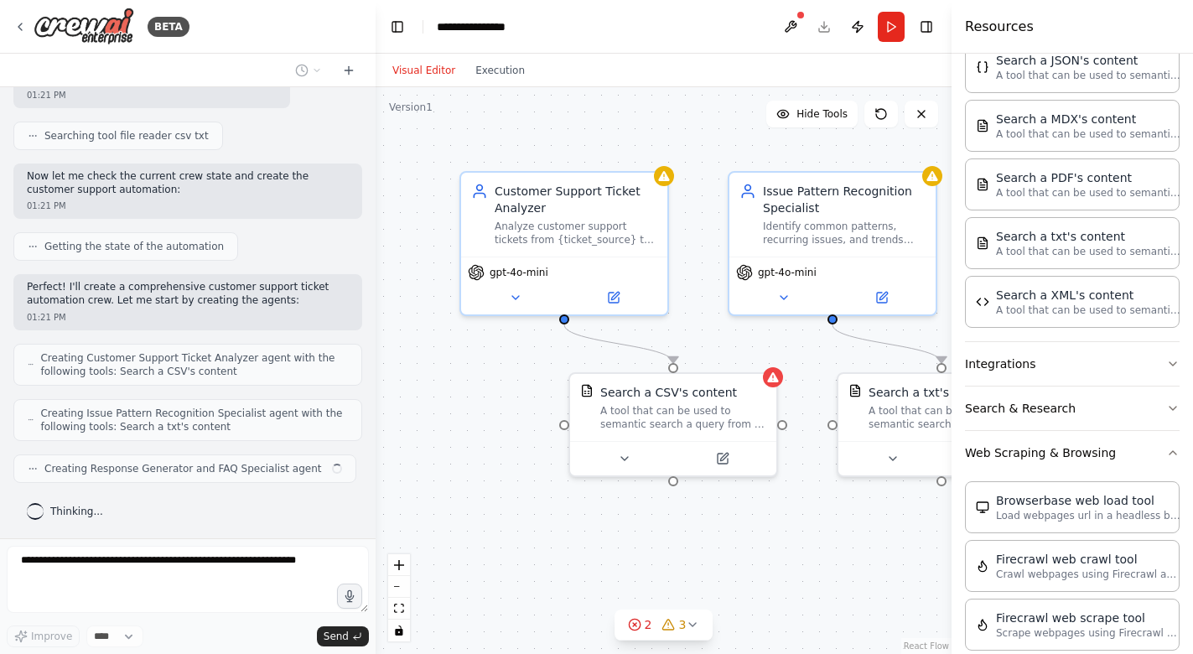
scroll to position [485, 0]
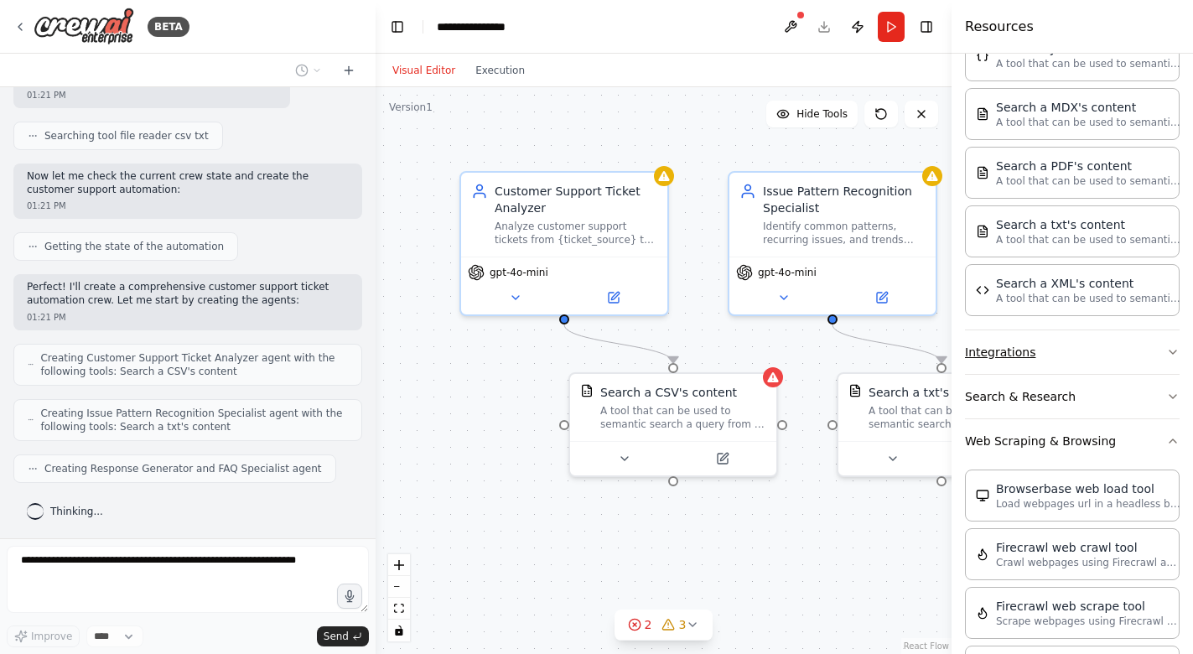
click at [1175, 352] on icon "button" at bounding box center [1172, 351] width 13 height 13
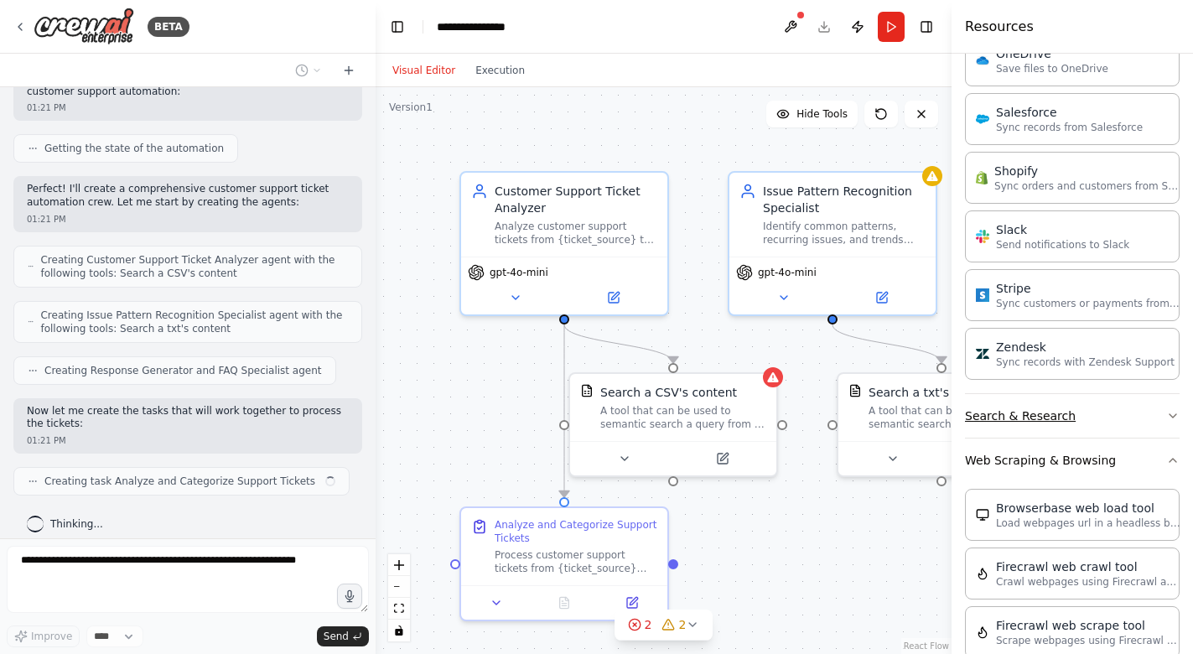
scroll to position [616, 0]
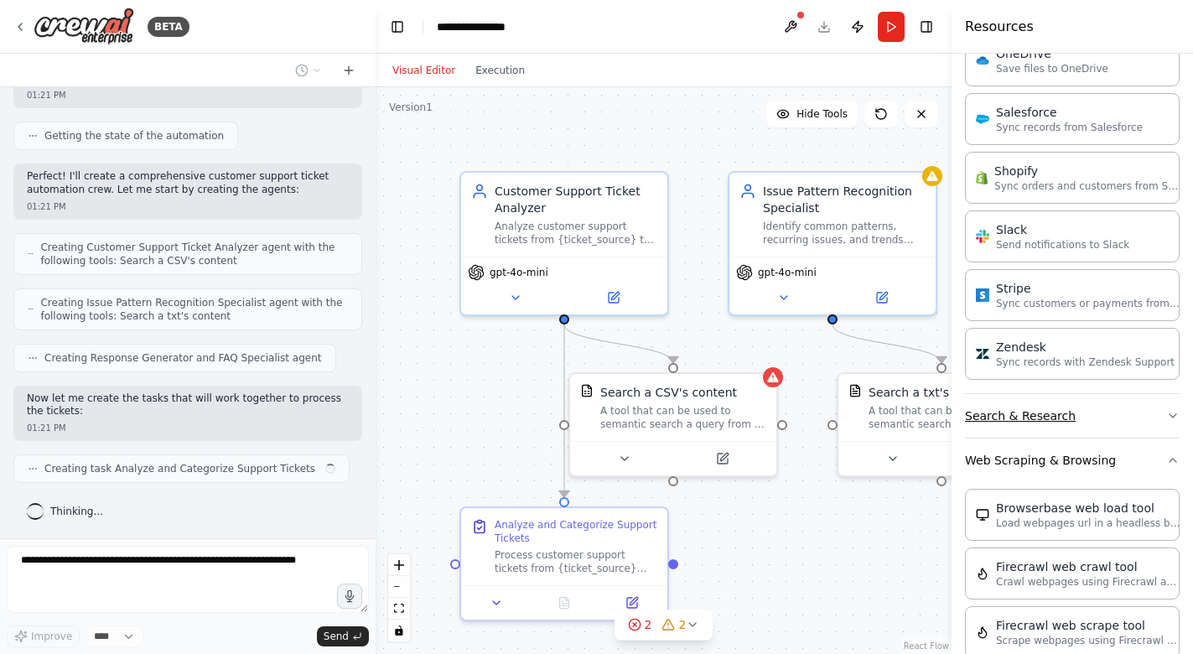
click at [1171, 413] on icon "button" at bounding box center [1172, 415] width 13 height 13
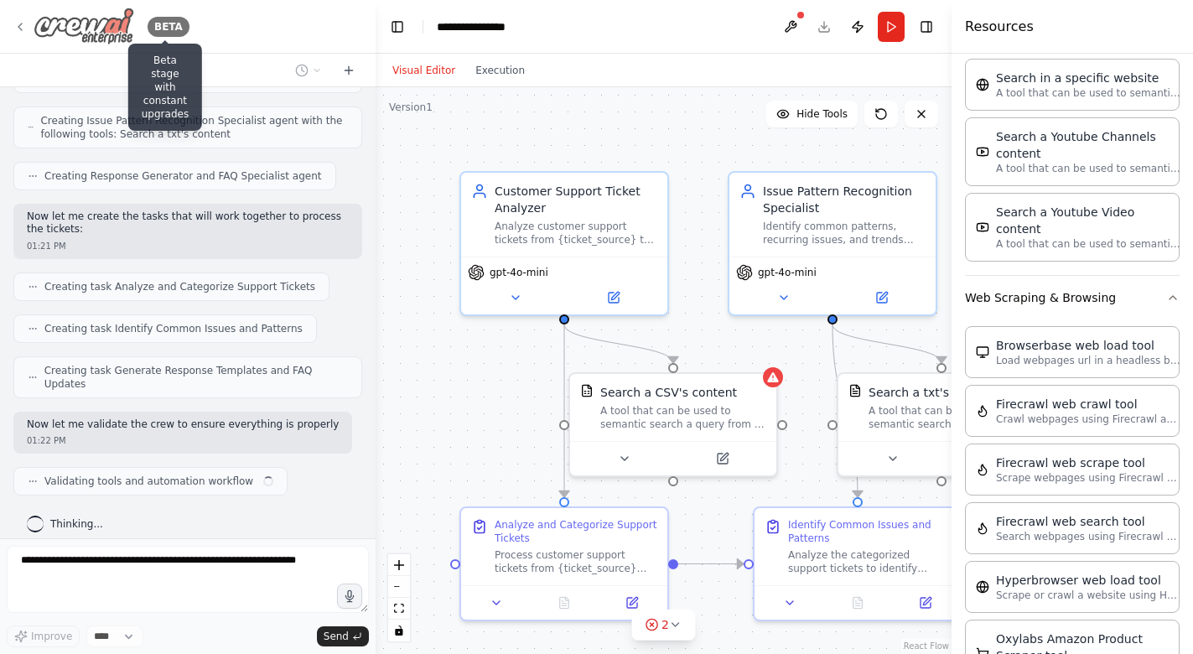
scroll to position [812, 0]
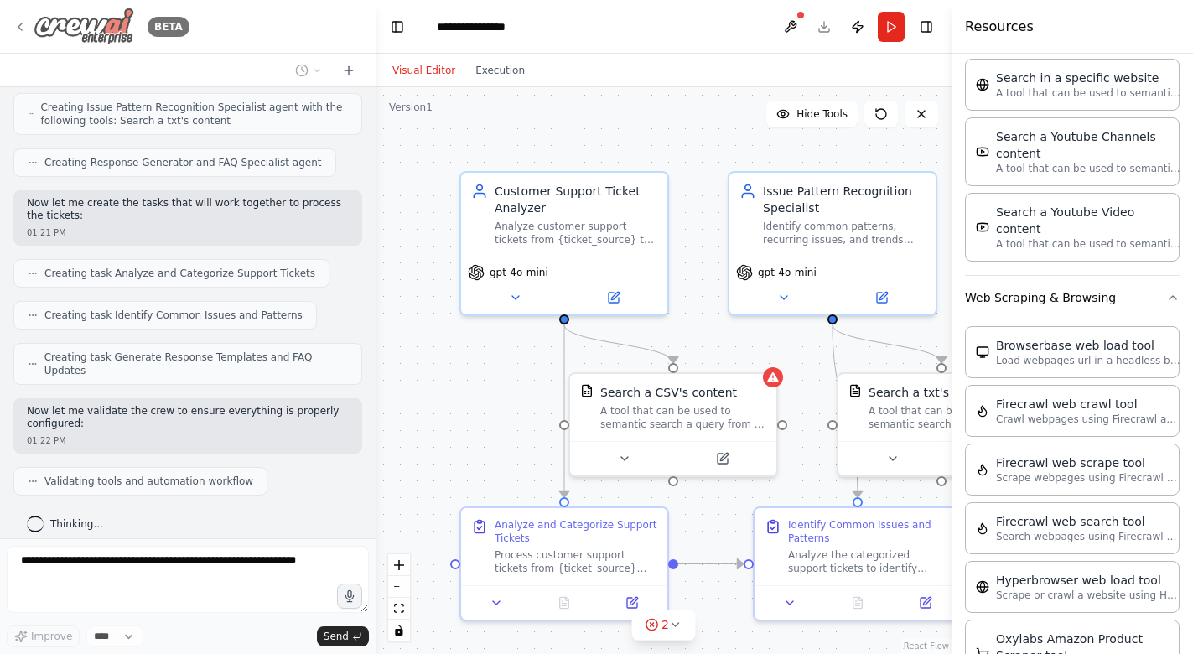
click at [18, 25] on icon at bounding box center [19, 26] width 3 height 7
